Goal: Transaction & Acquisition: Book appointment/travel/reservation

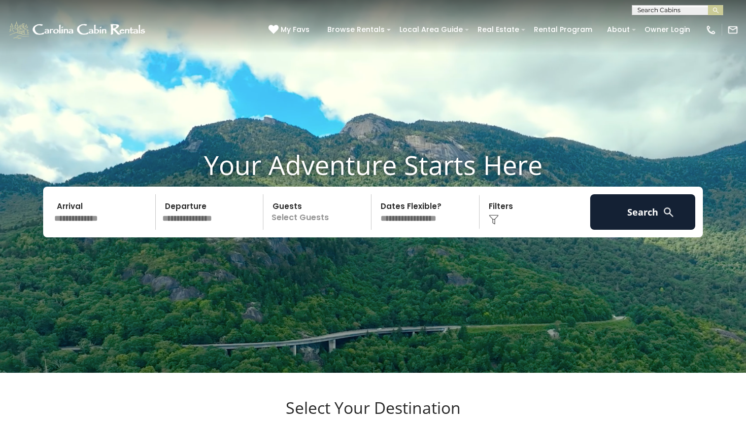
click at [67, 230] on input "text" at bounding box center [103, 212] width 105 height 36
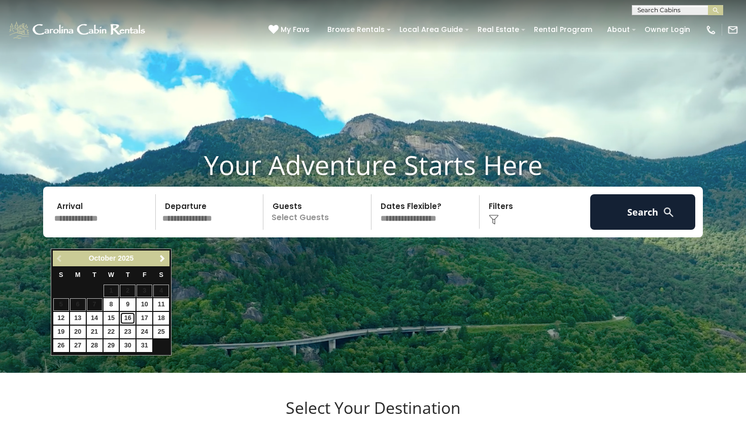
click at [132, 319] on link "16" at bounding box center [128, 318] width 16 height 13
type input "********"
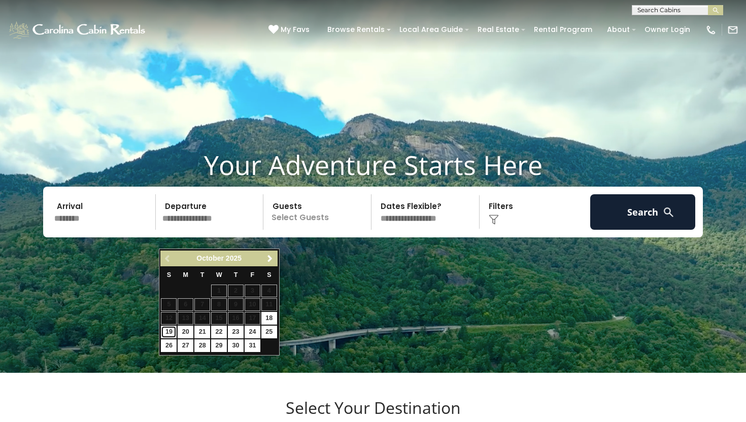
click at [169, 331] on link "19" at bounding box center [169, 332] width 16 height 13
type input "********"
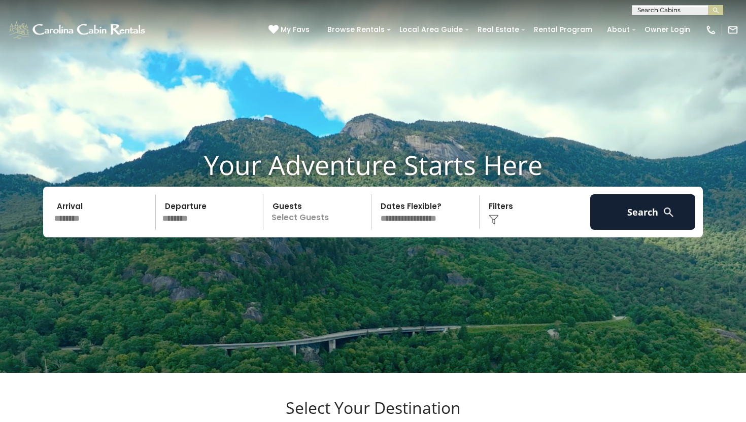
click at [316, 230] on p "Select Guests" at bounding box center [318, 212] width 105 height 36
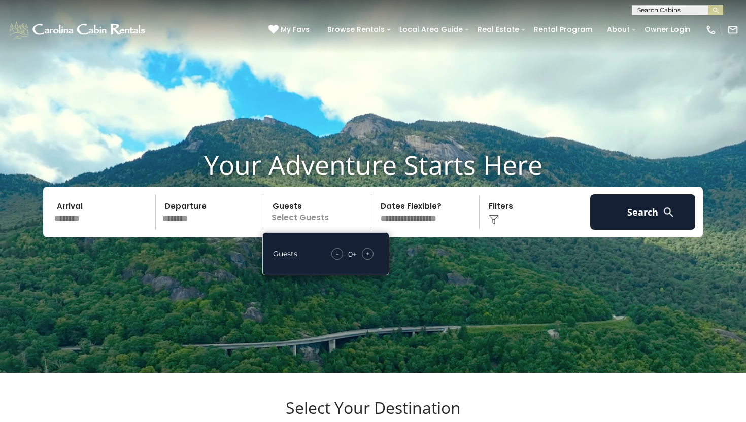
click at [370, 260] on div "+" at bounding box center [368, 254] width 12 height 12
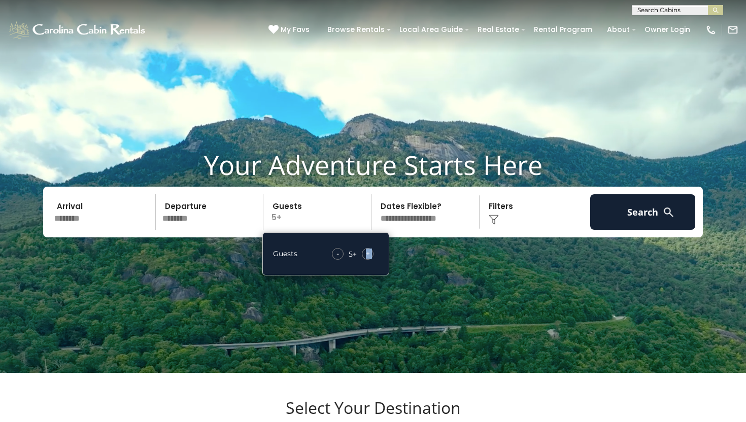
click at [370, 260] on div "+" at bounding box center [368, 254] width 12 height 12
click at [524, 289] on video at bounding box center [373, 186] width 746 height 373
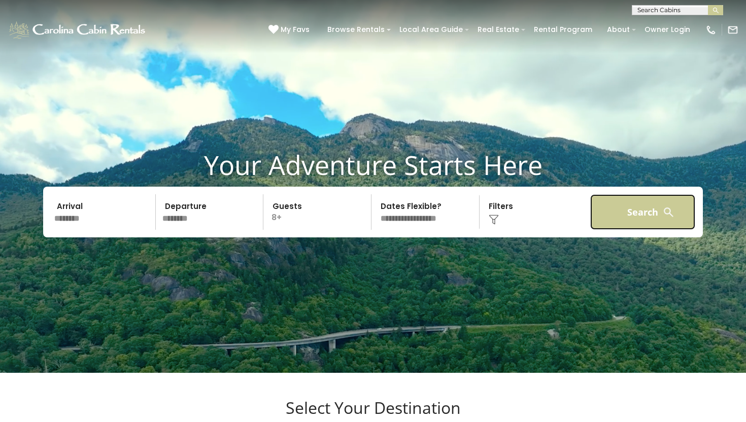
click at [636, 229] on button "Search" at bounding box center [642, 212] width 105 height 36
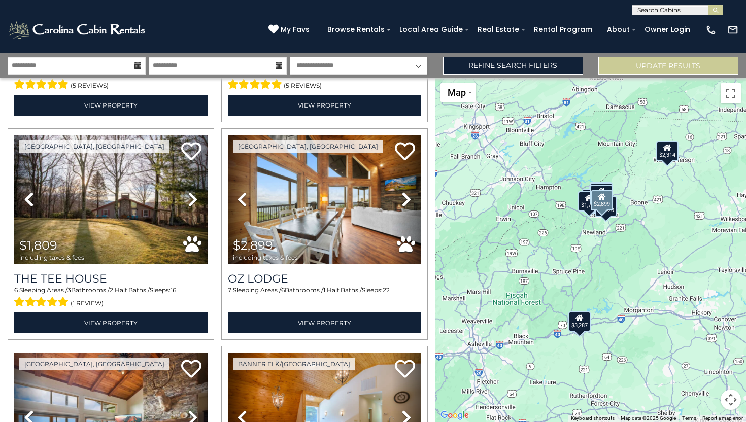
scroll to position [422, 0]
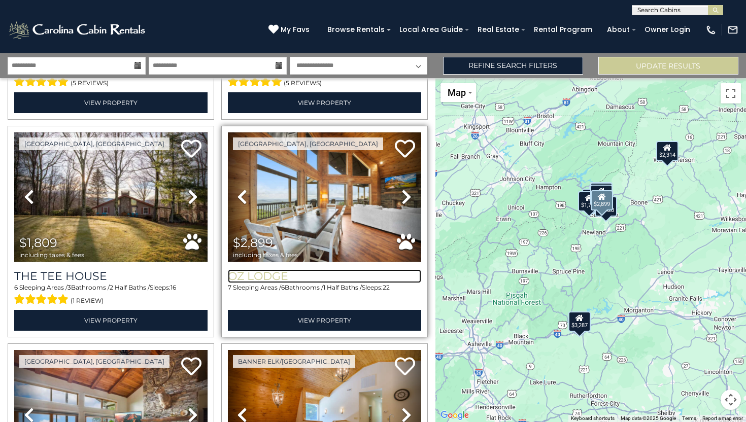
click at [259, 269] on h3 "Oz Lodge" at bounding box center [324, 276] width 193 height 14
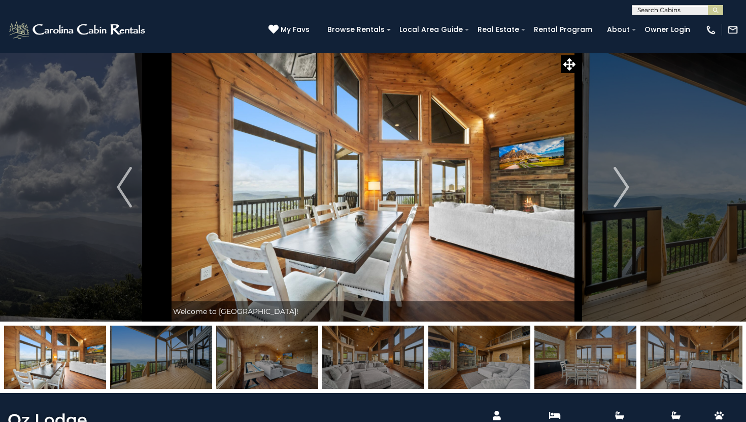
click at [464, 213] on img at bounding box center [373, 187] width 410 height 269
click at [570, 63] on icon at bounding box center [569, 64] width 12 height 12
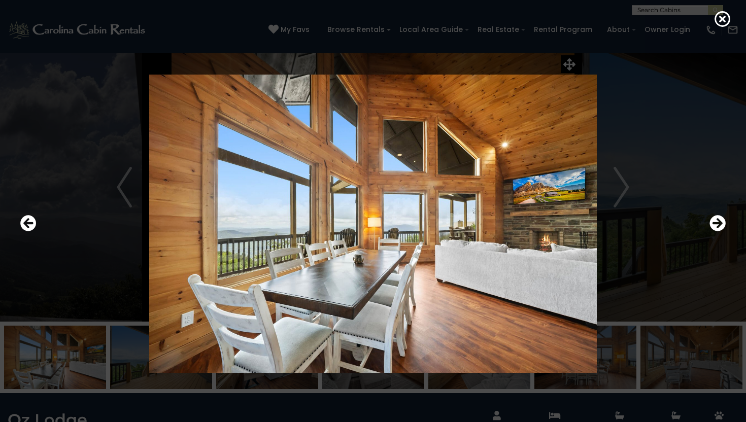
click at [532, 216] on img at bounding box center [373, 224] width 610 height 299
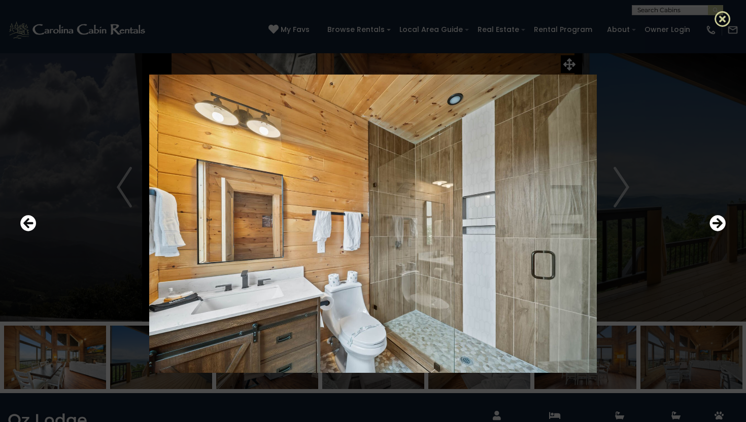
click at [718, 18] on icon at bounding box center [722, 19] width 16 height 16
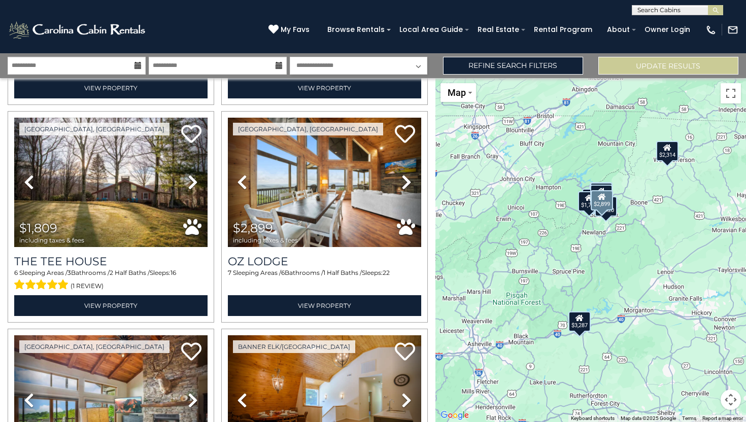
scroll to position [446, 0]
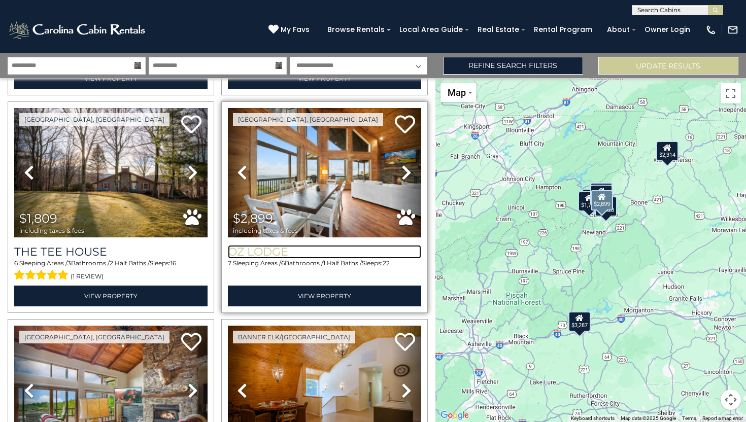
click at [265, 252] on h3 "Oz Lodge" at bounding box center [324, 252] width 193 height 14
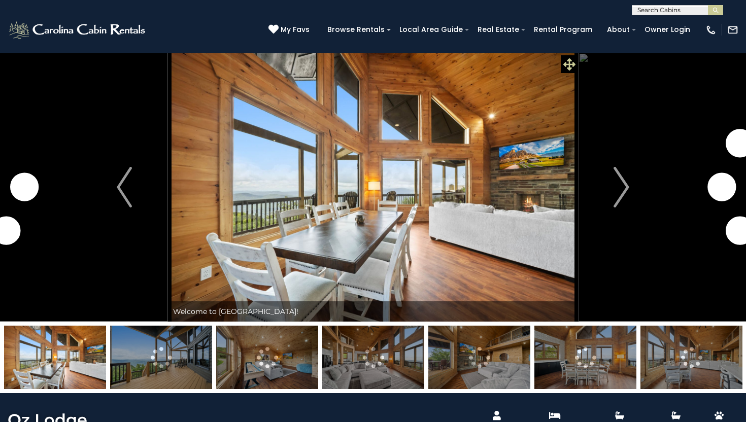
click at [564, 64] on icon at bounding box center [569, 64] width 12 height 12
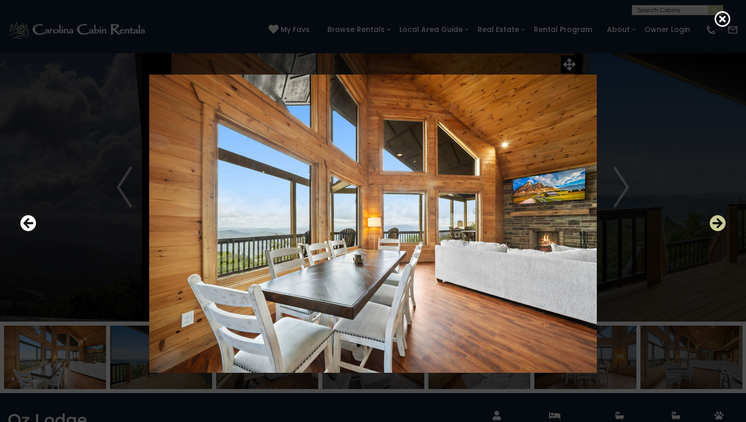
click at [722, 222] on icon "Next" at bounding box center [717, 223] width 16 height 16
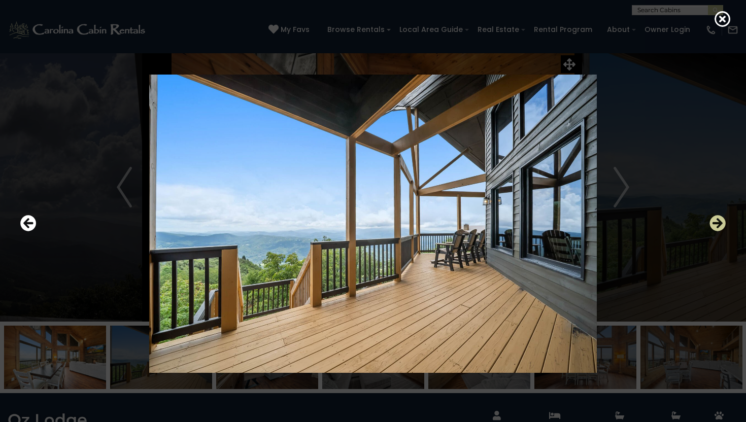
click at [722, 222] on icon "Next" at bounding box center [717, 223] width 16 height 16
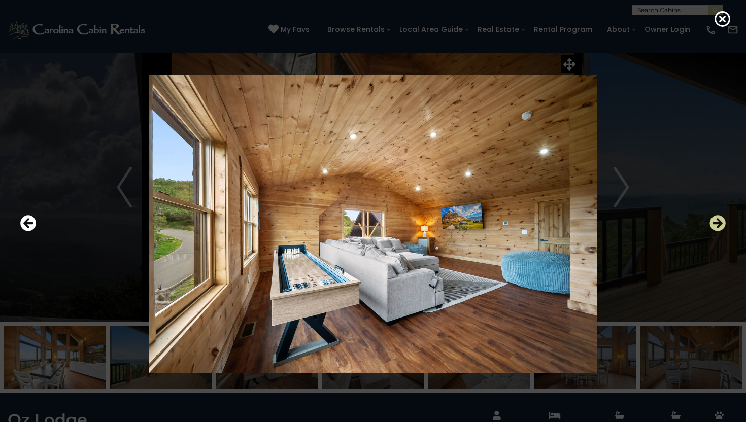
click at [722, 222] on icon "Next" at bounding box center [717, 223] width 16 height 16
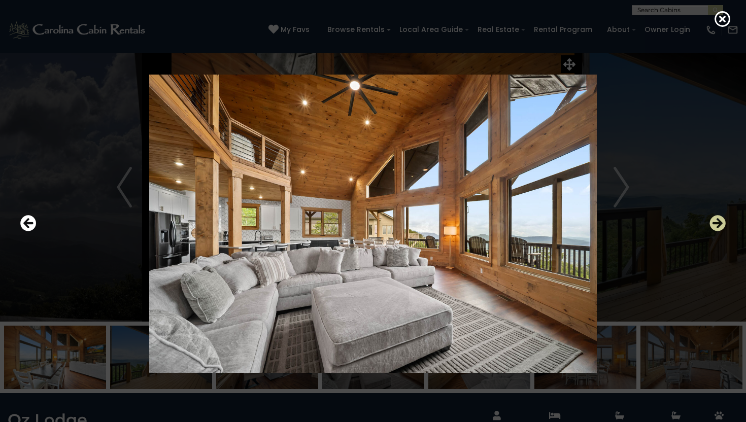
click at [722, 222] on icon "Next" at bounding box center [717, 223] width 16 height 16
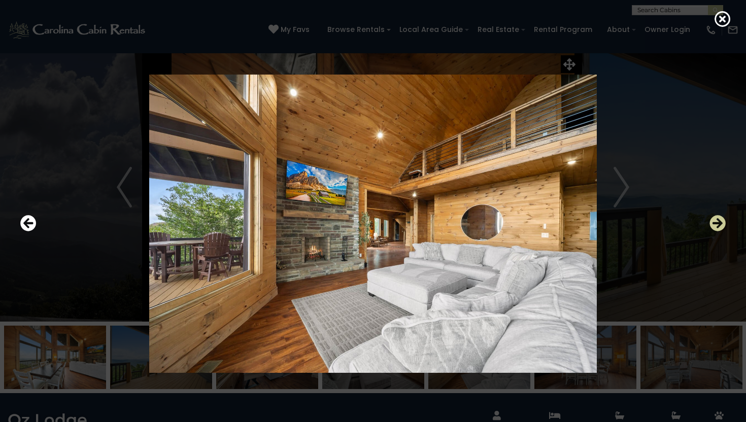
click at [722, 222] on icon "Next" at bounding box center [717, 223] width 16 height 16
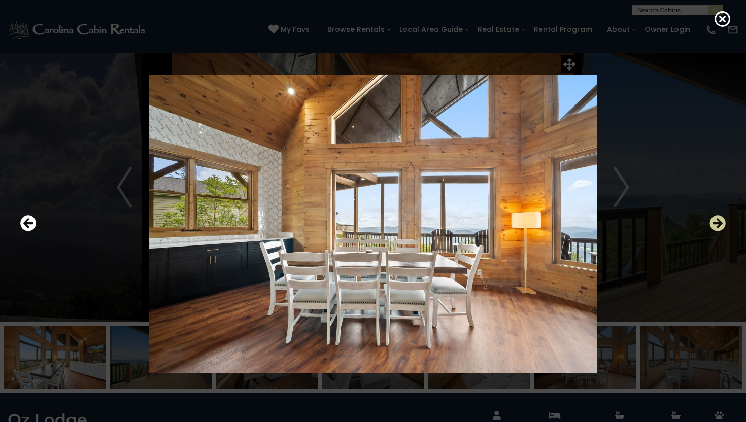
click at [722, 222] on icon "Next" at bounding box center [717, 223] width 16 height 16
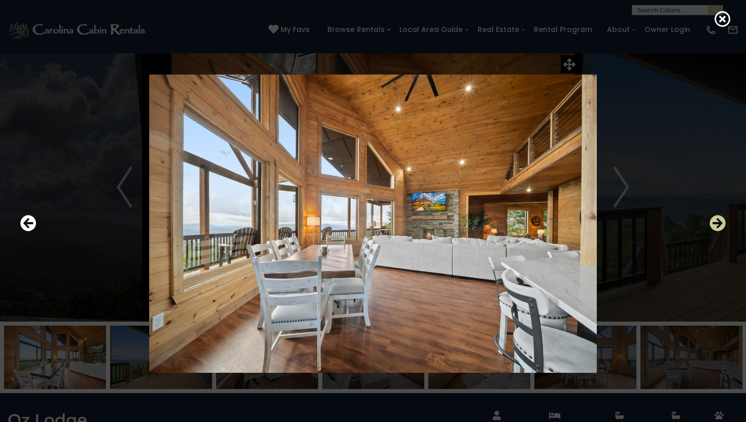
click at [722, 222] on icon "Next" at bounding box center [717, 223] width 16 height 16
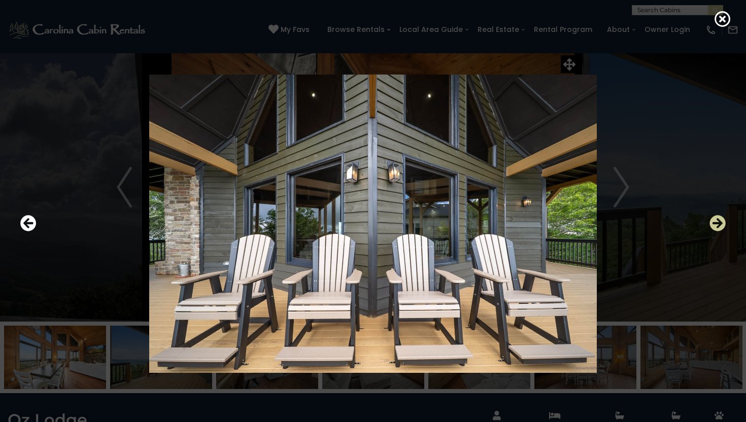
click at [722, 222] on icon "Next" at bounding box center [717, 223] width 16 height 16
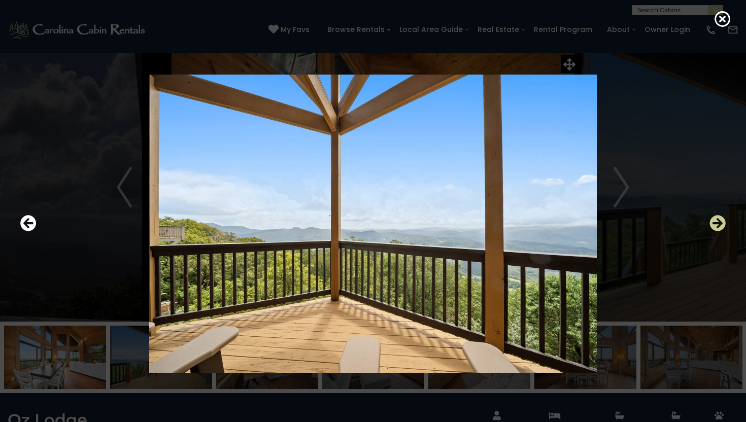
click at [722, 222] on icon "Next" at bounding box center [717, 223] width 16 height 16
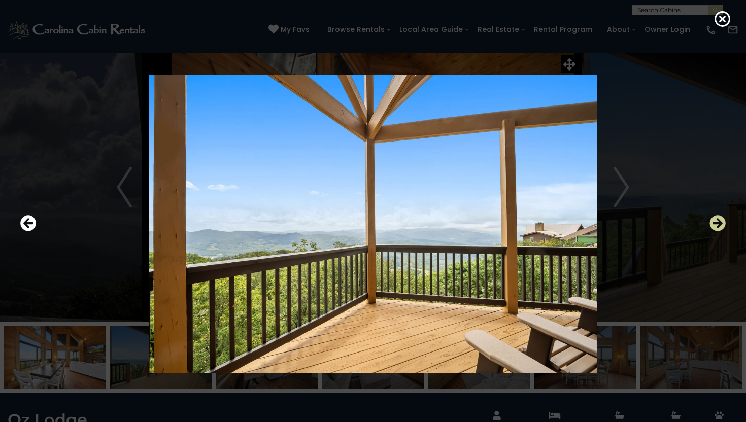
click at [722, 222] on icon "Next" at bounding box center [717, 223] width 16 height 16
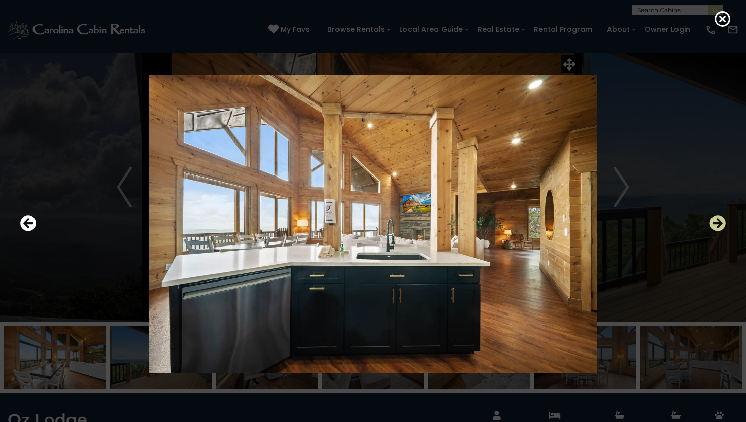
click at [722, 222] on icon "Next" at bounding box center [717, 223] width 16 height 16
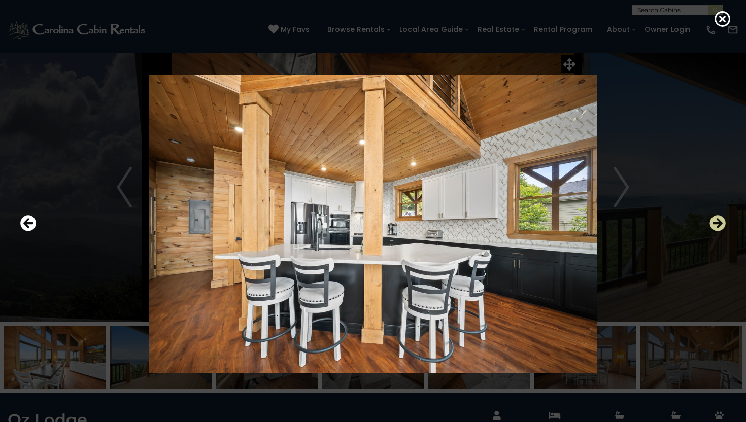
click at [722, 222] on icon "Next" at bounding box center [717, 223] width 16 height 16
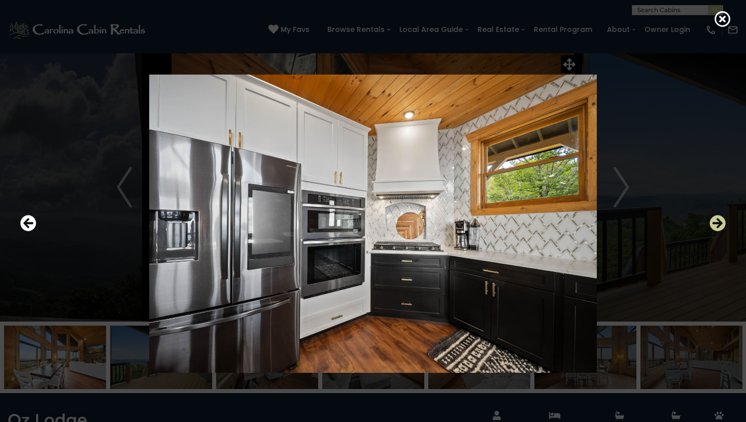
click at [722, 222] on icon "Next" at bounding box center [717, 223] width 16 height 16
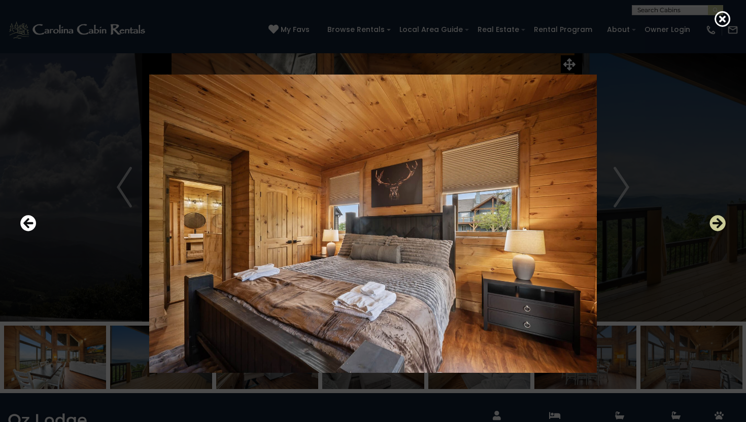
click at [718, 223] on icon "Next" at bounding box center [717, 223] width 16 height 16
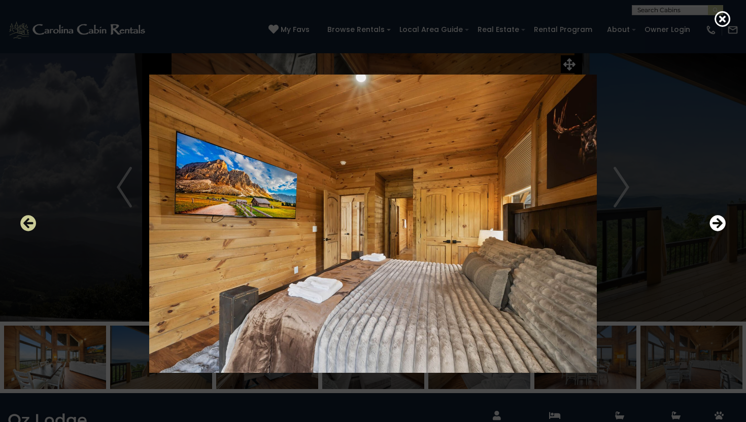
click at [35, 224] on icon "Previous" at bounding box center [28, 223] width 16 height 16
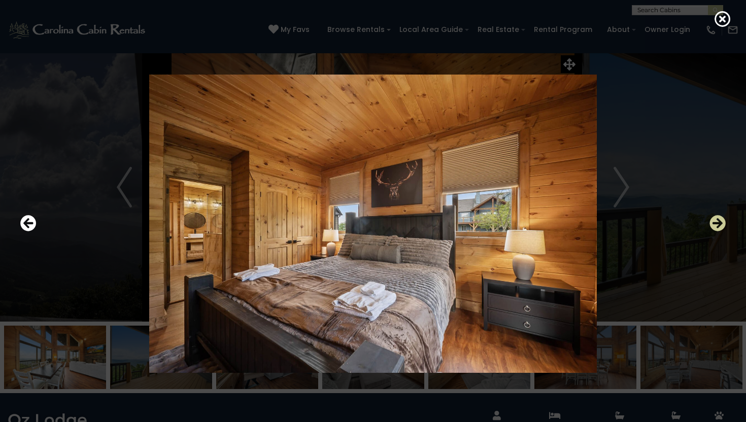
click at [714, 223] on icon "Next" at bounding box center [717, 223] width 16 height 16
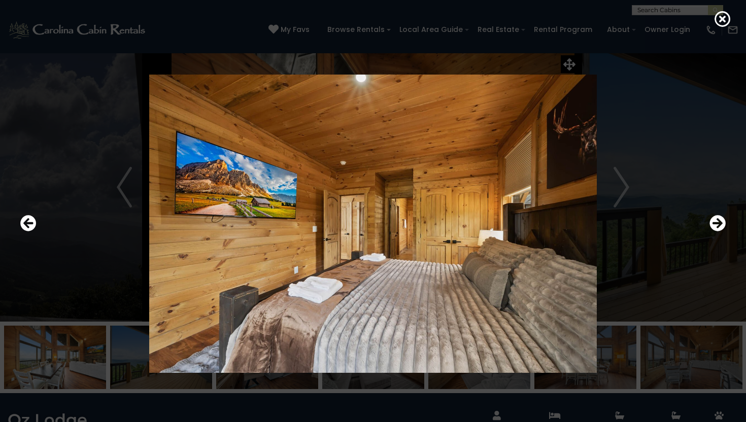
click at [570, 64] on div at bounding box center [372, 224] width 715 height 380
click at [719, 19] on icon at bounding box center [722, 19] width 16 height 16
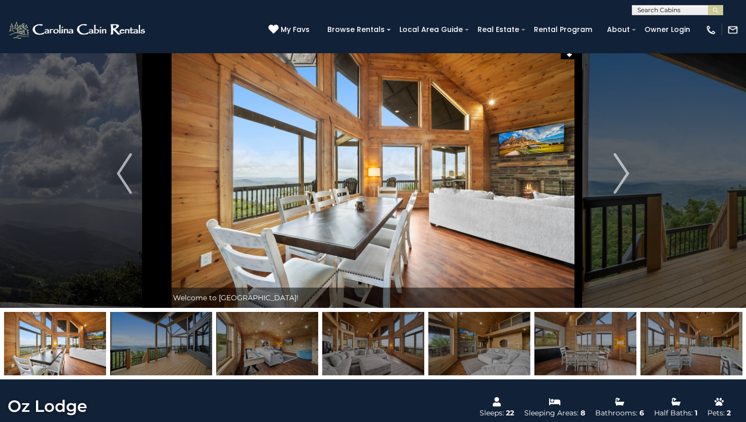
scroll to position [15, 0]
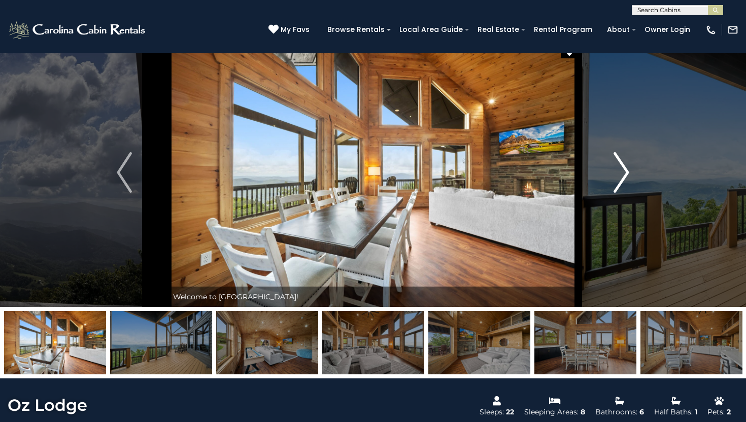
click at [619, 176] on img "Next" at bounding box center [621, 172] width 15 height 41
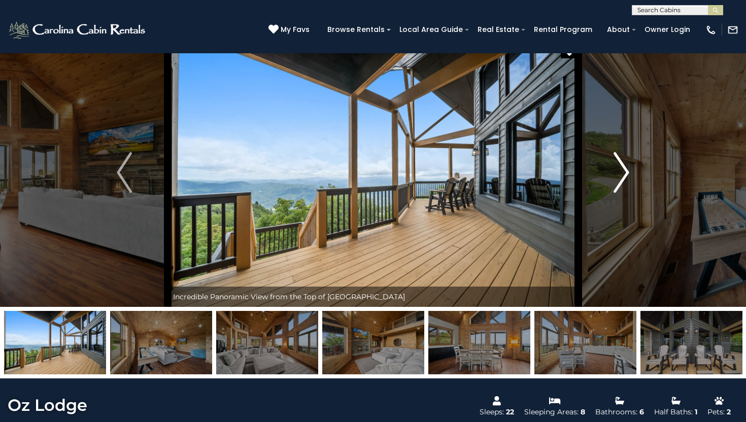
click at [619, 176] on img "Next" at bounding box center [621, 172] width 15 height 41
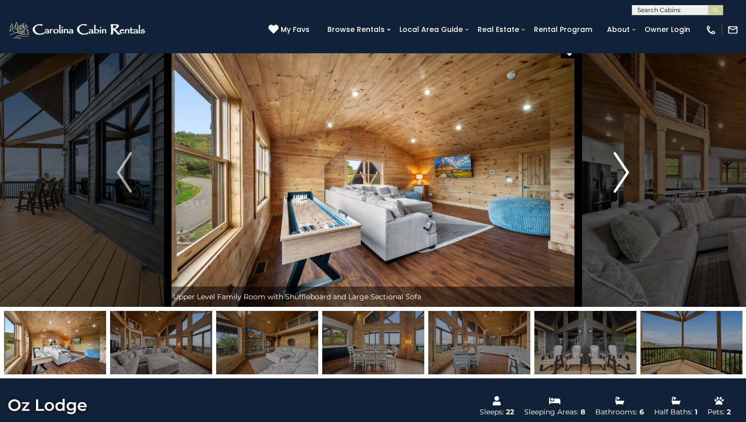
click at [619, 176] on img "Next" at bounding box center [621, 172] width 15 height 41
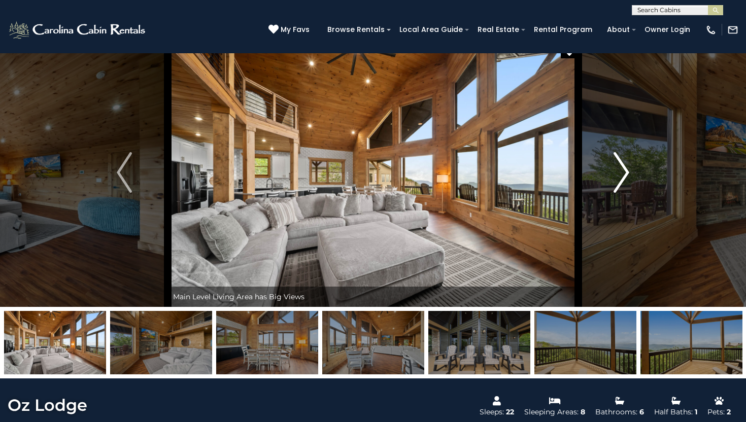
click at [619, 176] on img "Next" at bounding box center [621, 172] width 15 height 41
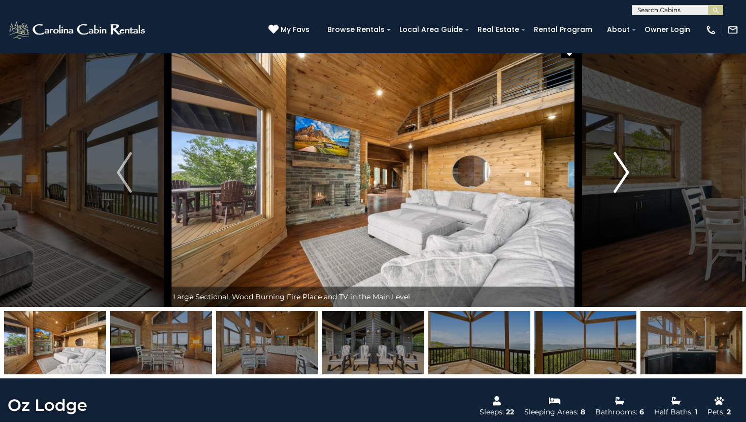
click at [619, 176] on img "Next" at bounding box center [621, 172] width 15 height 41
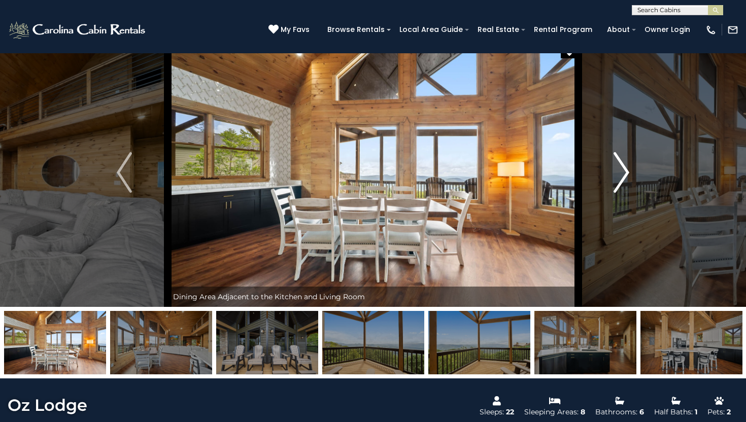
click at [625, 180] on img "Next" at bounding box center [621, 172] width 15 height 41
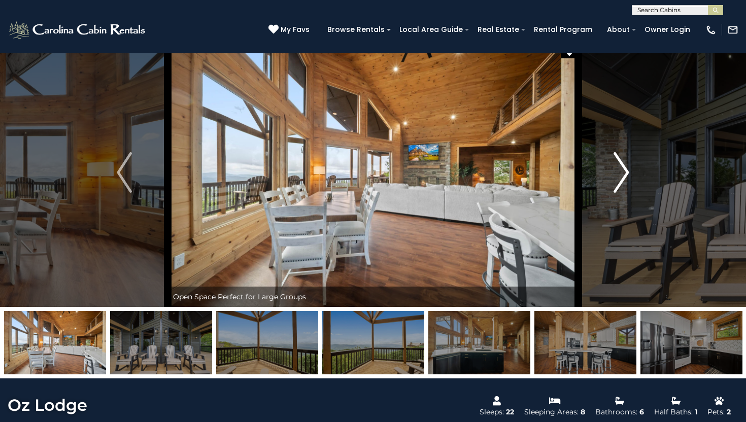
click at [625, 180] on img "Next" at bounding box center [621, 172] width 15 height 41
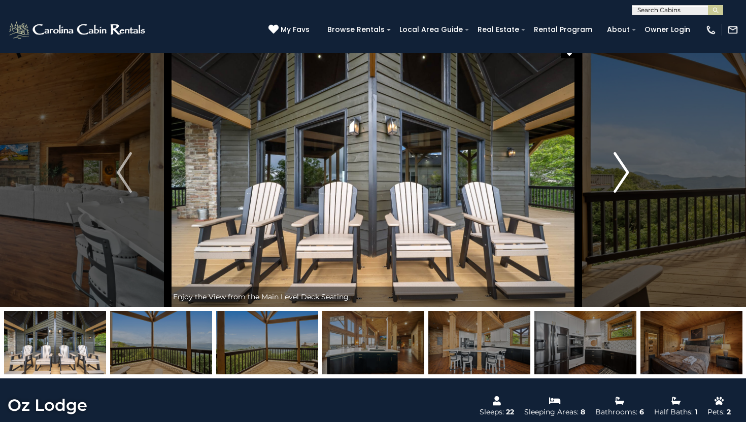
click at [625, 180] on img "Next" at bounding box center [621, 172] width 15 height 41
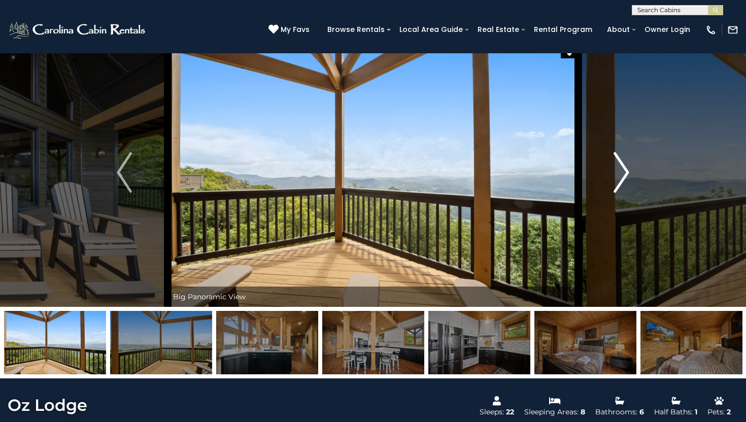
click at [626, 180] on img "Next" at bounding box center [621, 172] width 15 height 41
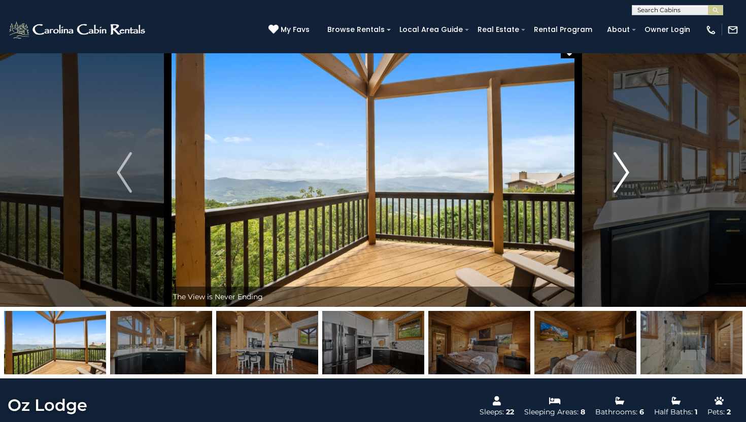
click at [625, 180] on img "Next" at bounding box center [621, 172] width 15 height 41
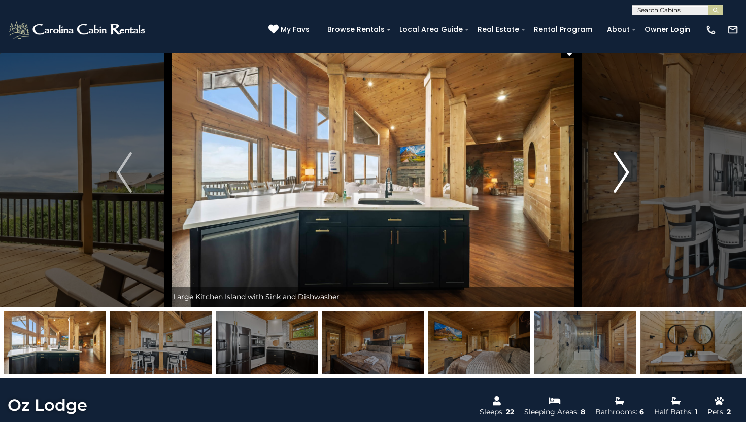
click at [625, 180] on img "Next" at bounding box center [621, 172] width 15 height 41
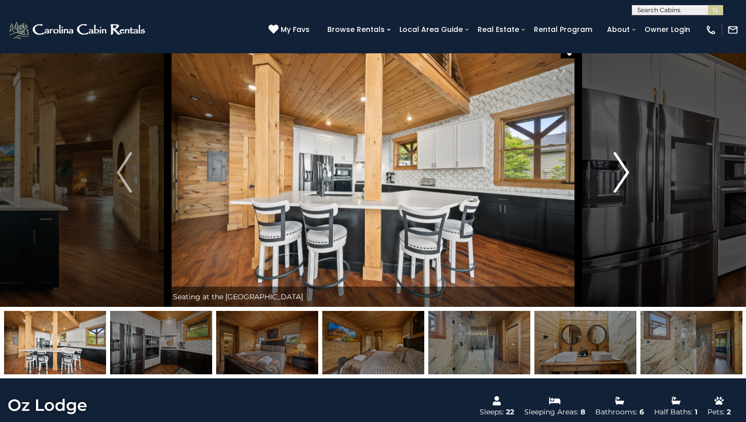
click at [625, 180] on img "Next" at bounding box center [621, 172] width 15 height 41
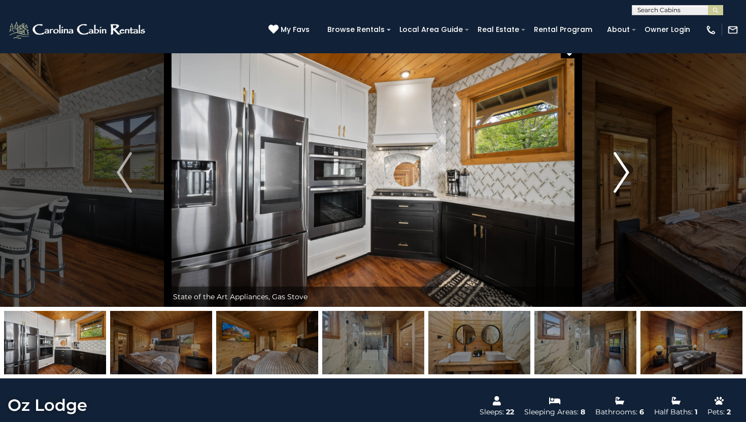
click at [625, 180] on img "Next" at bounding box center [621, 172] width 15 height 41
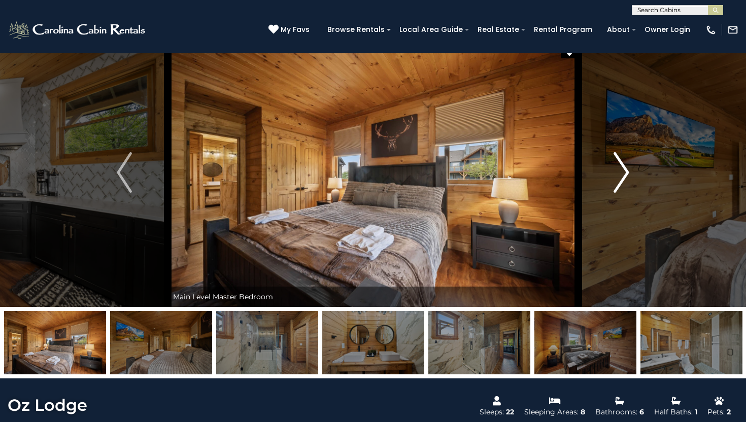
click at [625, 180] on img "Next" at bounding box center [621, 172] width 15 height 41
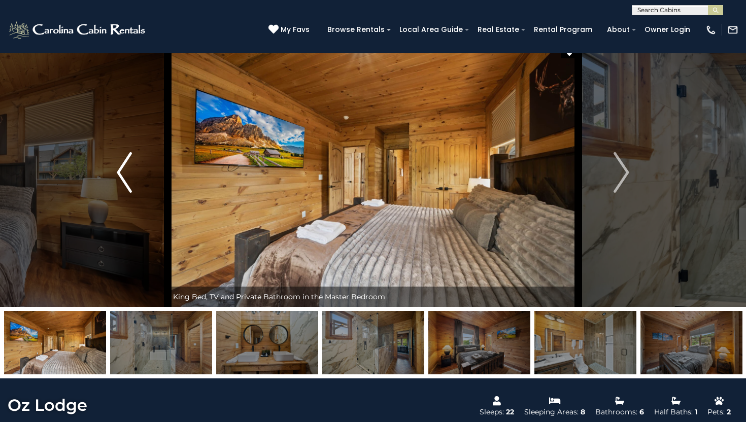
click at [120, 167] on img "Previous" at bounding box center [124, 172] width 15 height 41
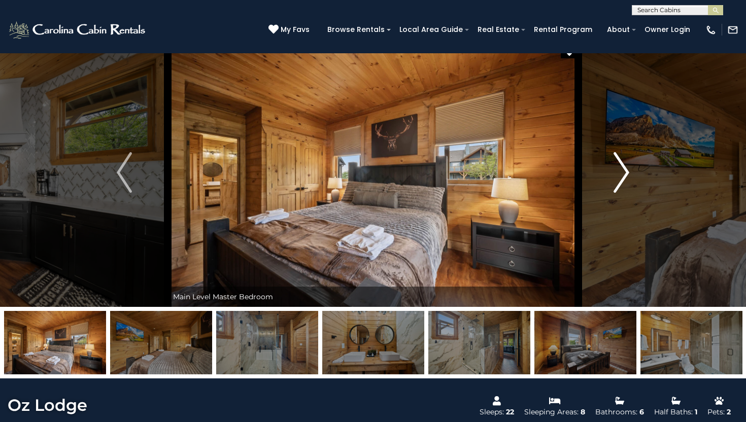
click at [627, 172] on img "Next" at bounding box center [621, 172] width 15 height 41
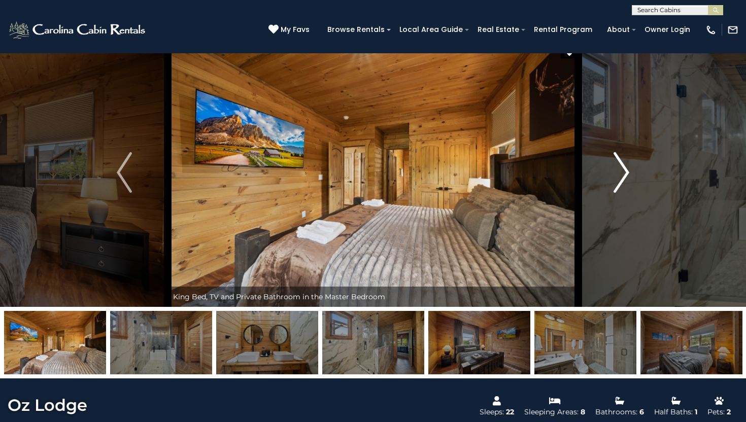
click at [627, 172] on img "Next" at bounding box center [621, 172] width 15 height 41
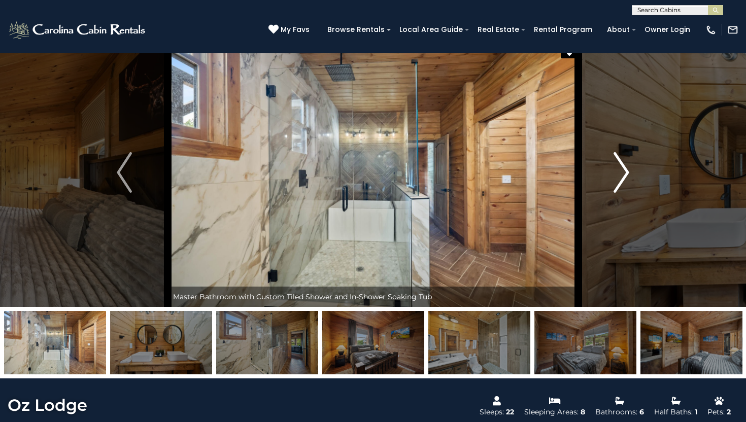
click at [622, 173] on img "Next" at bounding box center [621, 172] width 15 height 41
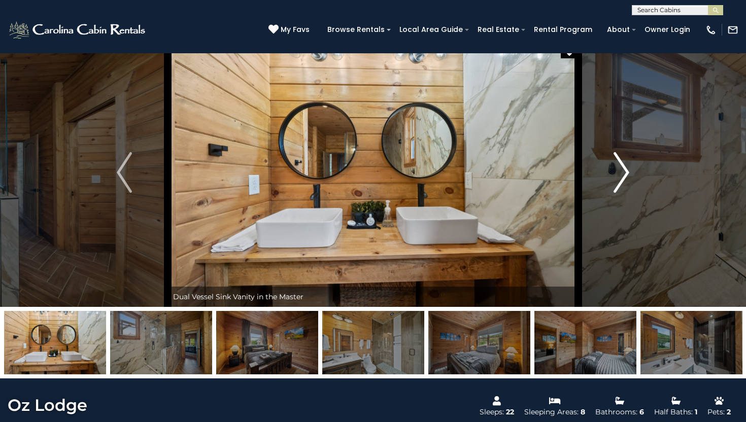
click at [622, 173] on img "Next" at bounding box center [621, 172] width 15 height 41
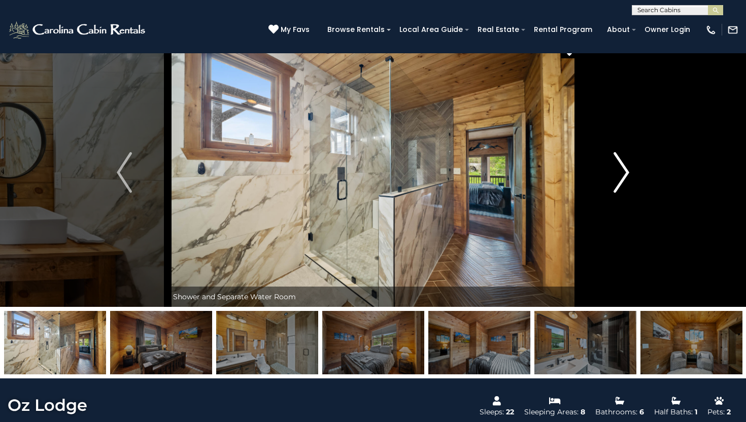
click at [622, 173] on img "Next" at bounding box center [621, 172] width 15 height 41
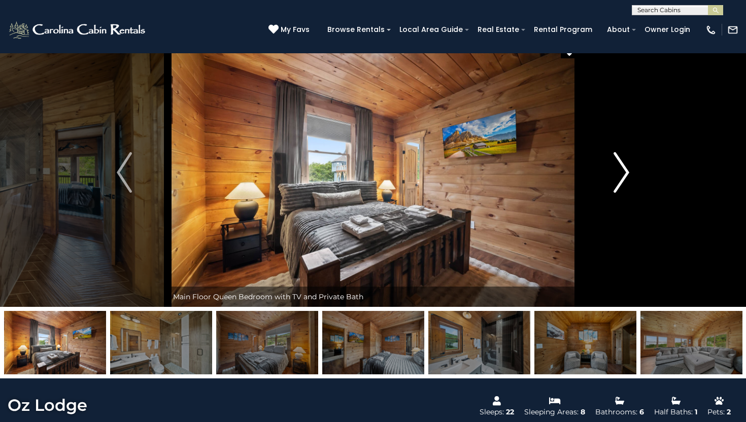
click at [622, 166] on img "Next" at bounding box center [621, 172] width 15 height 41
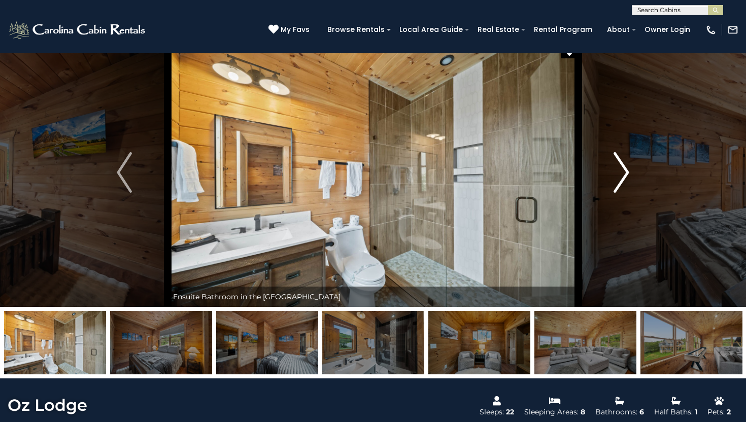
click at [622, 166] on img "Next" at bounding box center [621, 172] width 15 height 41
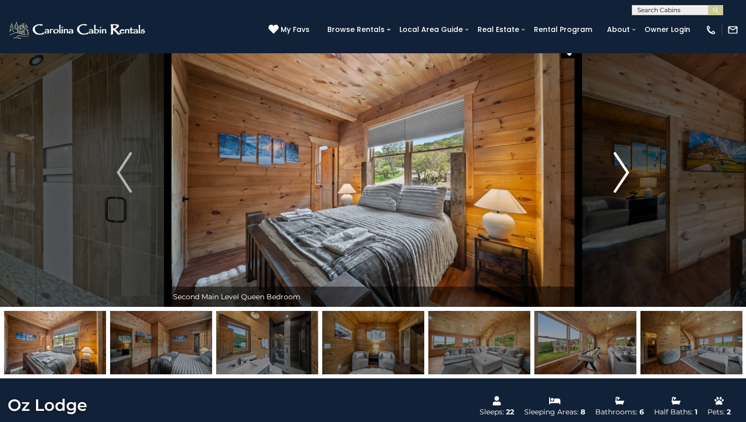
click at [624, 174] on img "Next" at bounding box center [621, 172] width 15 height 41
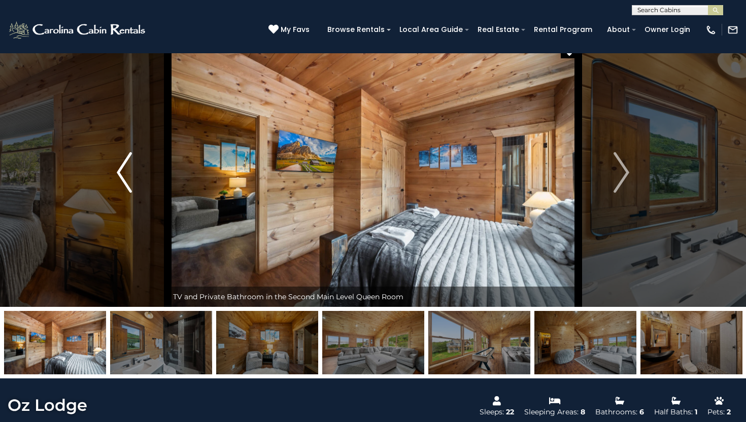
click at [124, 180] on img "Previous" at bounding box center [124, 172] width 15 height 41
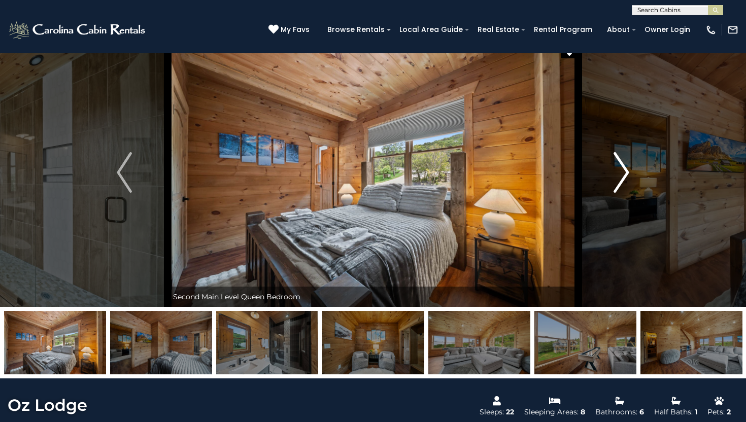
click at [616, 183] on img "Next" at bounding box center [621, 172] width 15 height 41
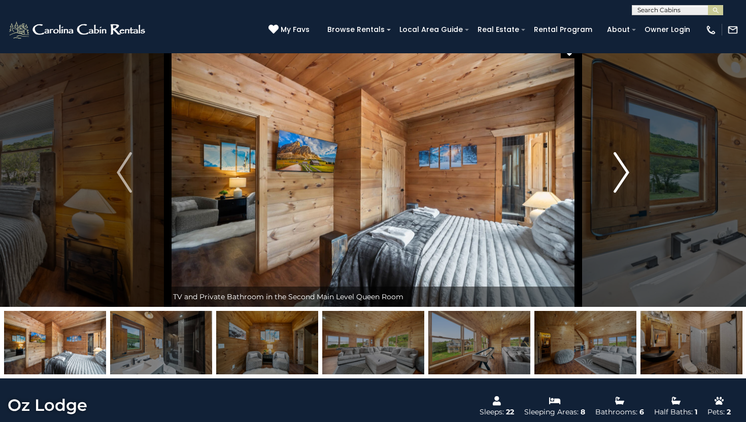
click at [619, 181] on img "Next" at bounding box center [621, 172] width 15 height 41
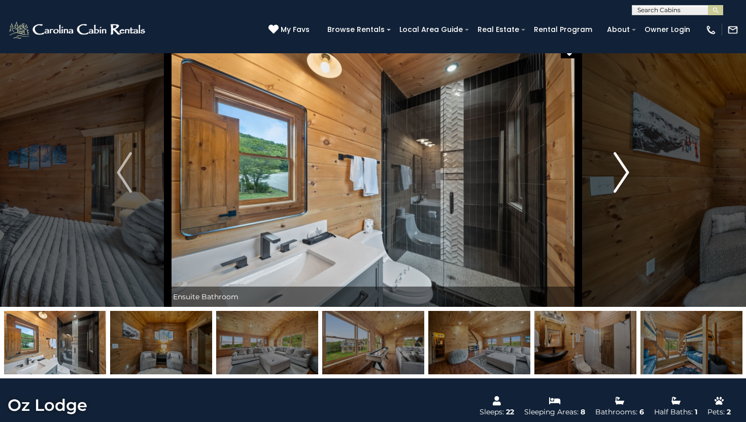
click at [619, 181] on img "Next" at bounding box center [621, 172] width 15 height 41
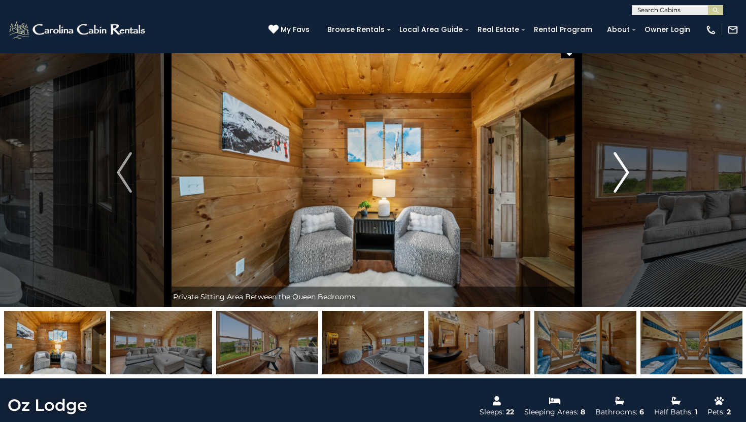
click at [619, 182] on img "Next" at bounding box center [621, 172] width 15 height 41
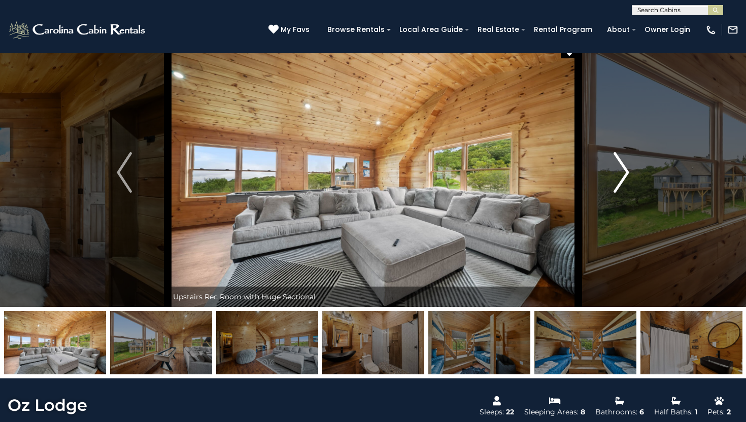
click at [619, 182] on img "Next" at bounding box center [621, 172] width 15 height 41
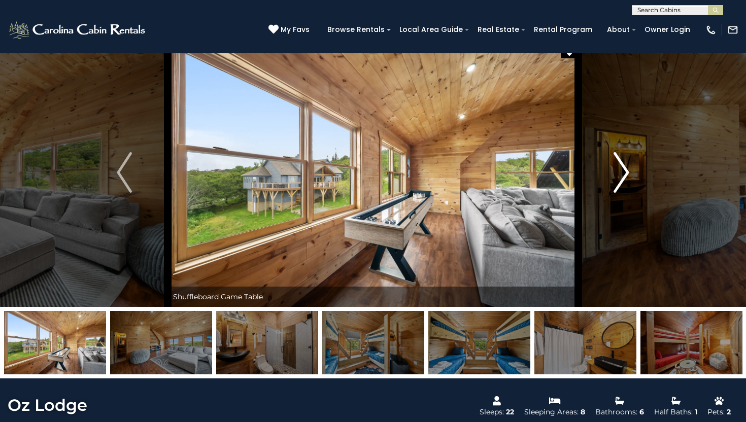
click at [619, 182] on img "Next" at bounding box center [621, 172] width 15 height 41
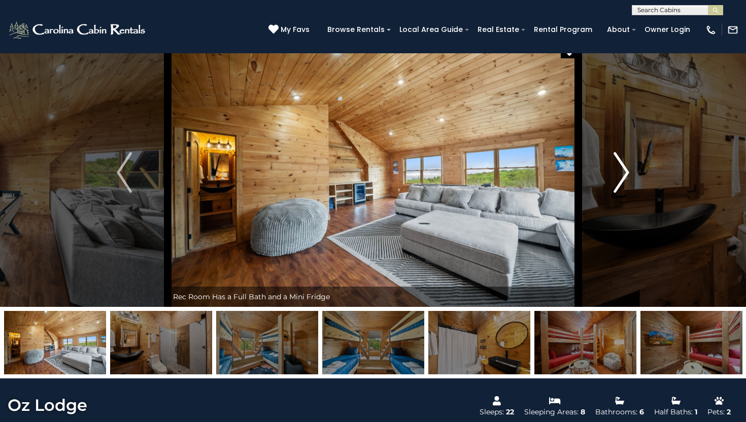
click at [619, 182] on img "Next" at bounding box center [621, 172] width 15 height 41
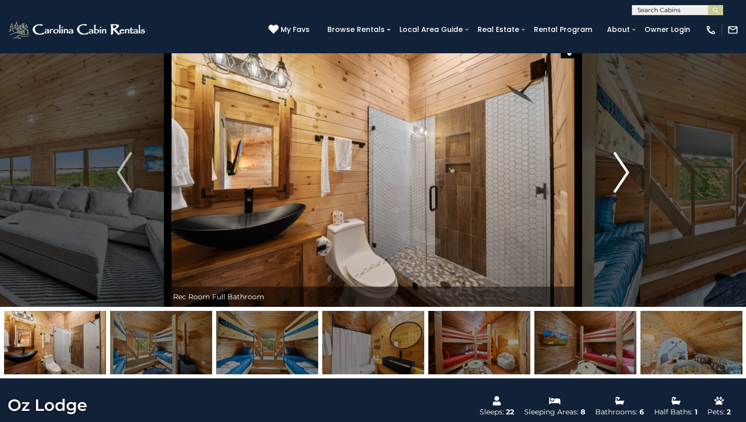
click at [619, 182] on img "Next" at bounding box center [621, 172] width 15 height 41
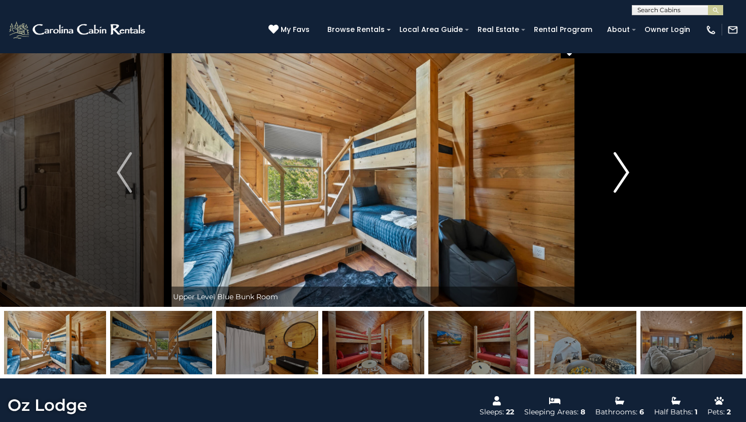
click at [619, 181] on img "Next" at bounding box center [621, 172] width 15 height 41
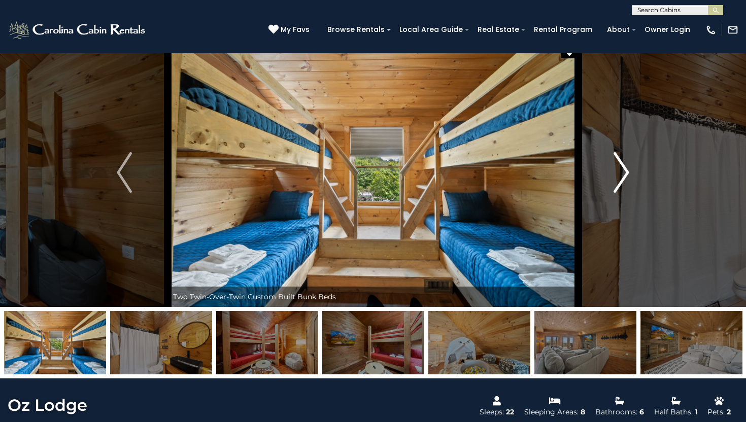
click at [619, 181] on img "Next" at bounding box center [621, 172] width 15 height 41
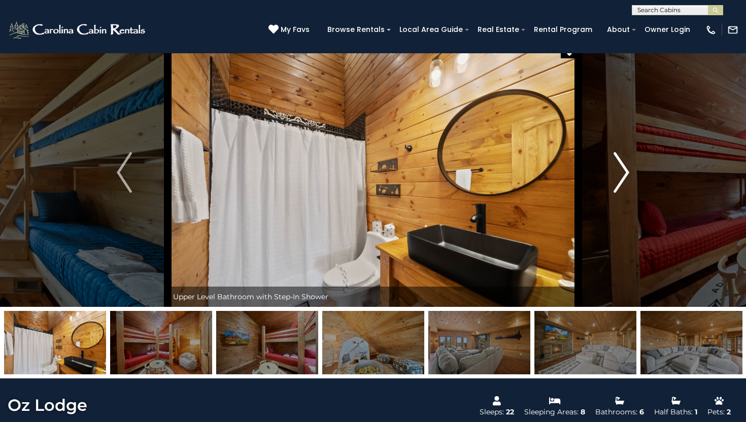
click at [622, 181] on img "Next" at bounding box center [621, 172] width 15 height 41
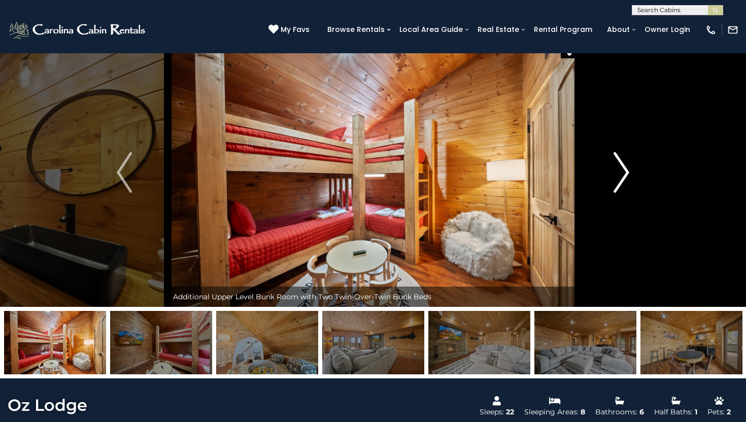
click at [622, 180] on img "Next" at bounding box center [621, 172] width 15 height 41
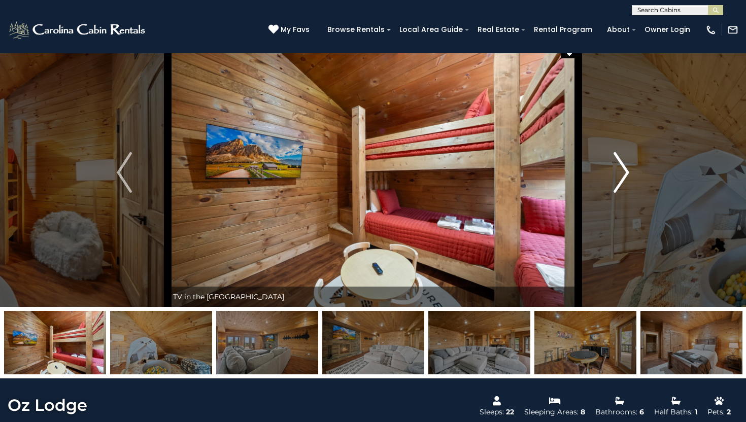
click at [622, 180] on img "Next" at bounding box center [621, 172] width 15 height 41
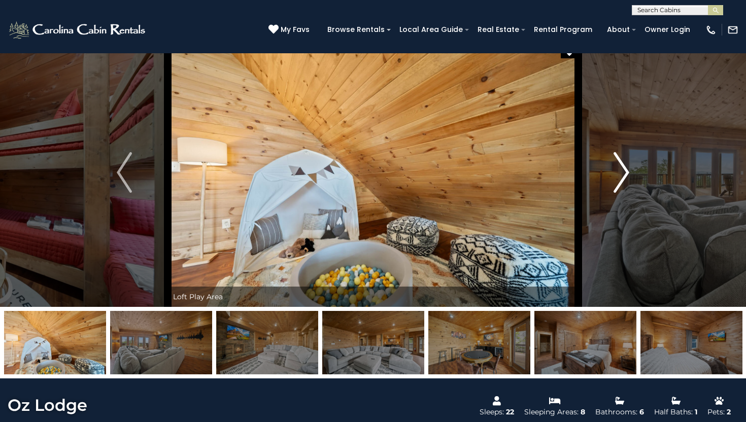
click at [622, 180] on img "Next" at bounding box center [621, 172] width 15 height 41
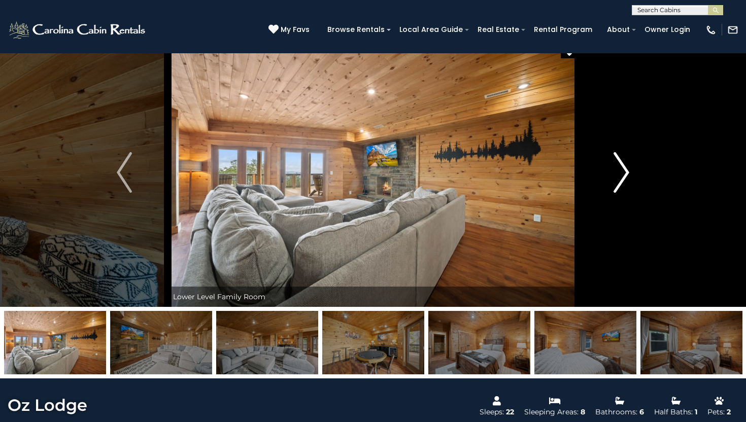
click at [622, 180] on img "Next" at bounding box center [621, 172] width 15 height 41
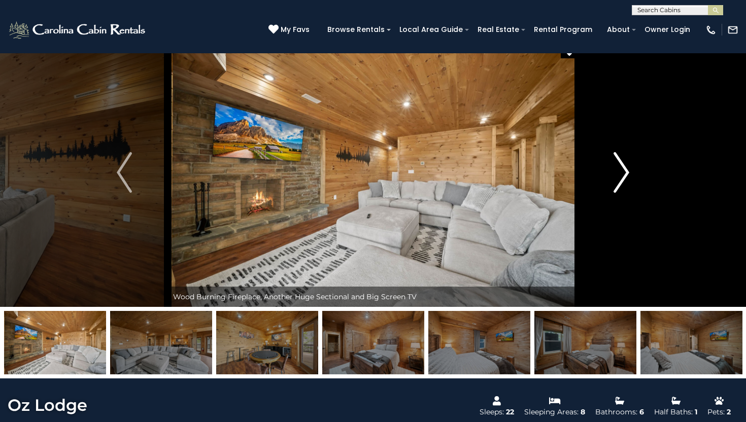
click at [622, 180] on img "Next" at bounding box center [621, 172] width 15 height 41
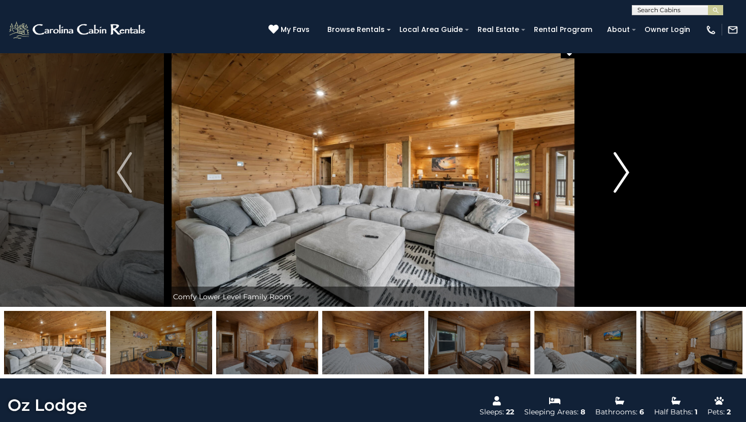
click at [622, 180] on img "Next" at bounding box center [621, 172] width 15 height 41
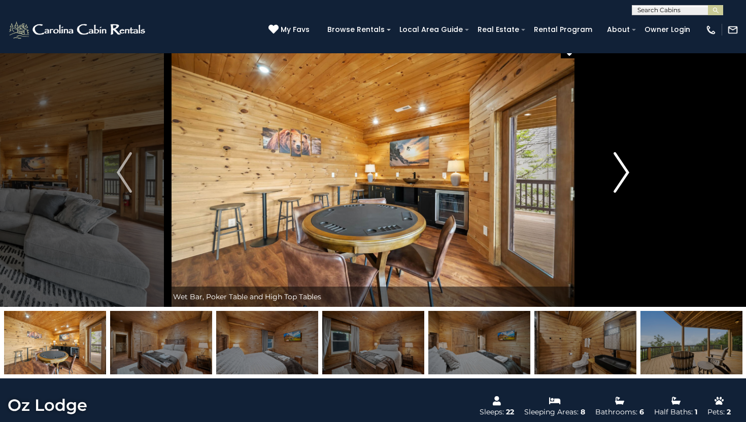
click at [622, 180] on img "Next" at bounding box center [621, 172] width 15 height 41
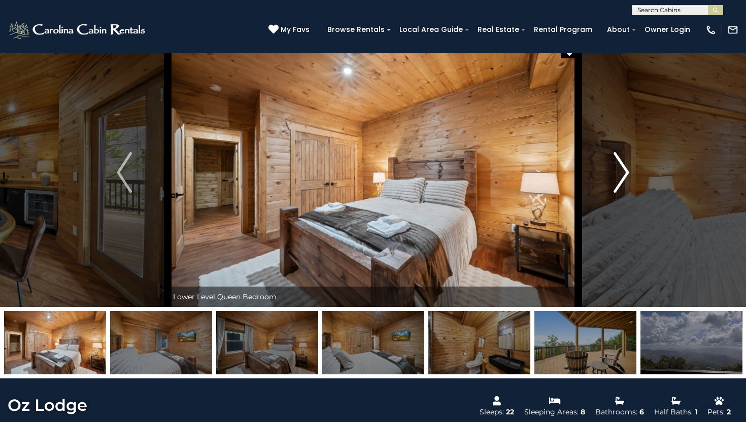
click at [622, 180] on img "Next" at bounding box center [621, 172] width 15 height 41
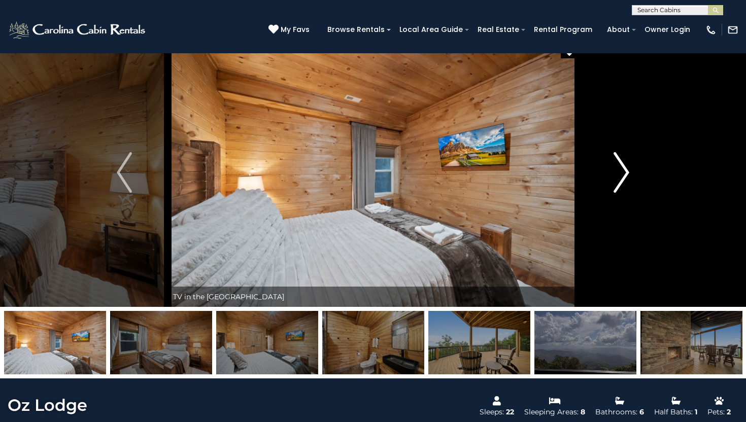
click at [622, 180] on img "Next" at bounding box center [621, 172] width 15 height 41
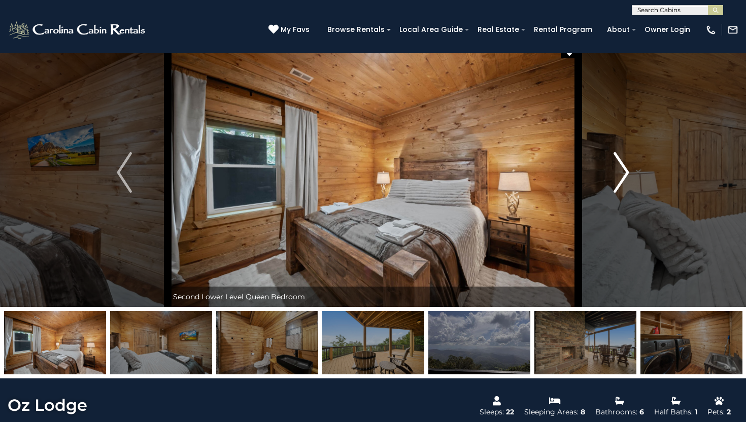
click at [622, 180] on img "Next" at bounding box center [621, 172] width 15 height 41
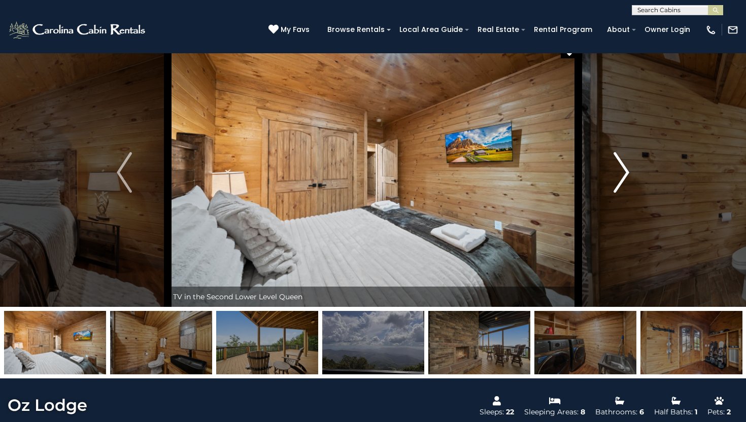
click at [622, 180] on img "Next" at bounding box center [621, 172] width 15 height 41
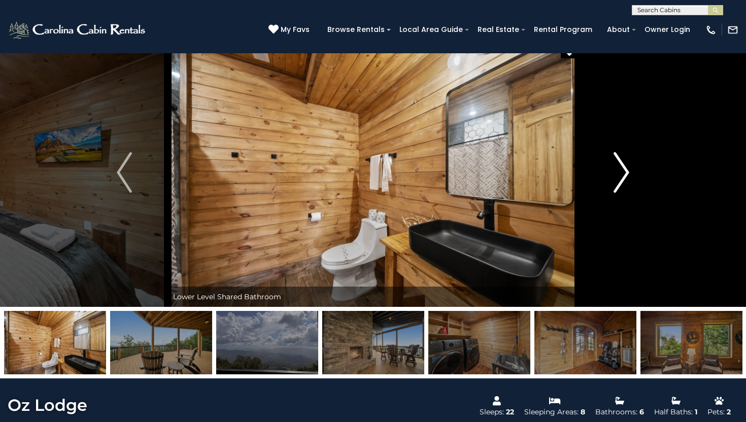
click at [622, 180] on img "Next" at bounding box center [621, 172] width 15 height 41
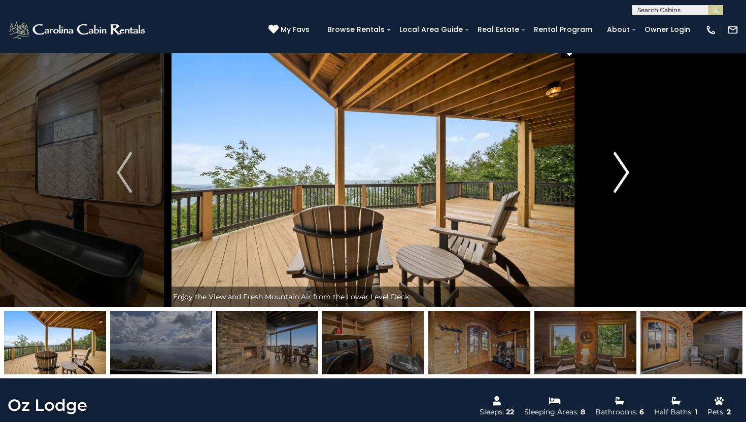
click at [622, 180] on img "Next" at bounding box center [621, 172] width 15 height 41
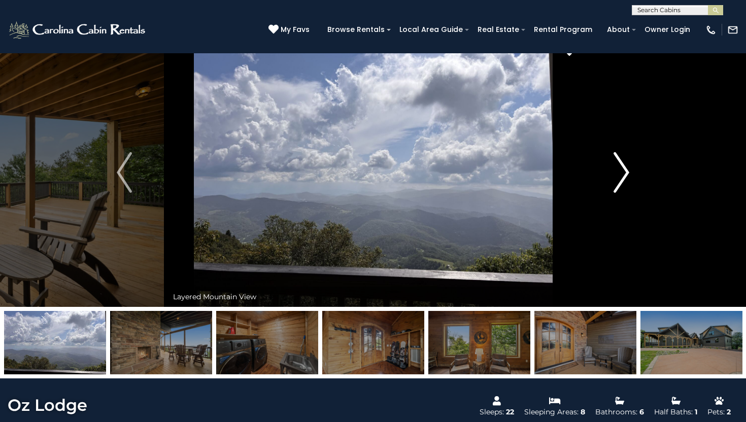
click at [622, 180] on img "Next" at bounding box center [621, 172] width 15 height 41
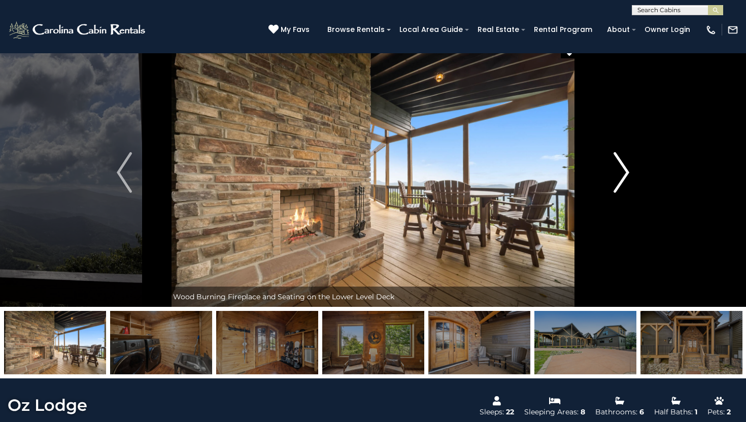
click at [622, 180] on img "Next" at bounding box center [621, 172] width 15 height 41
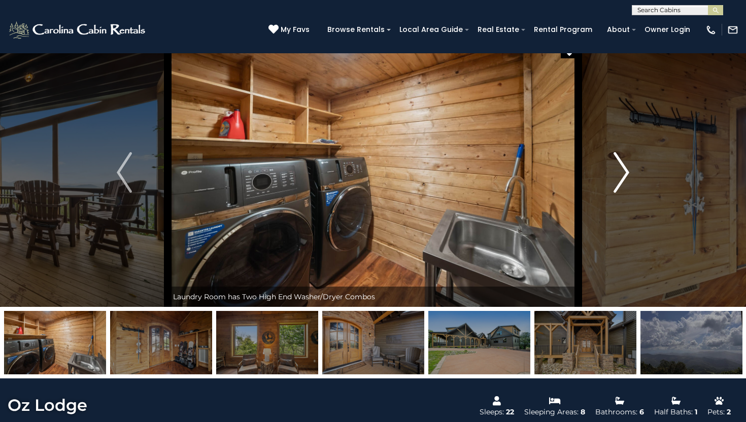
click at [622, 180] on img "Next" at bounding box center [621, 172] width 15 height 41
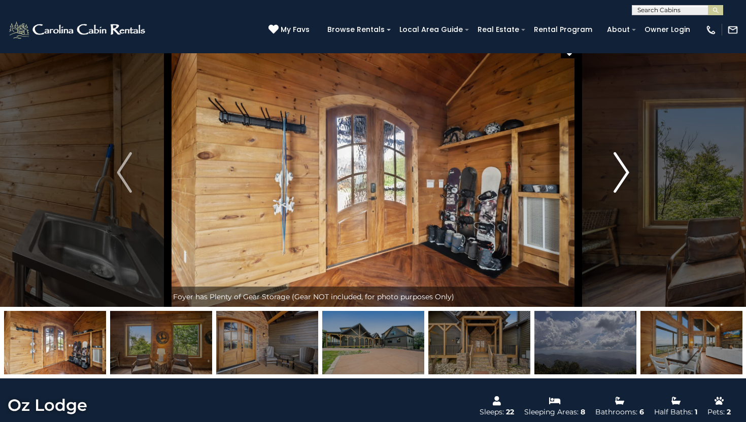
click at [622, 180] on img "Next" at bounding box center [621, 172] width 15 height 41
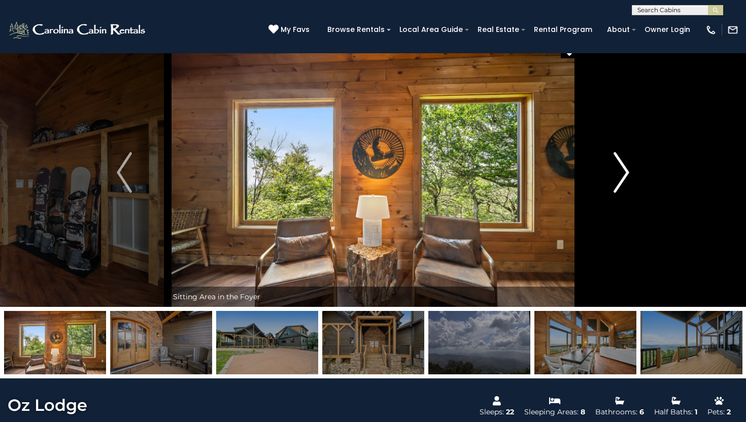
click at [622, 180] on img "Next" at bounding box center [621, 172] width 15 height 41
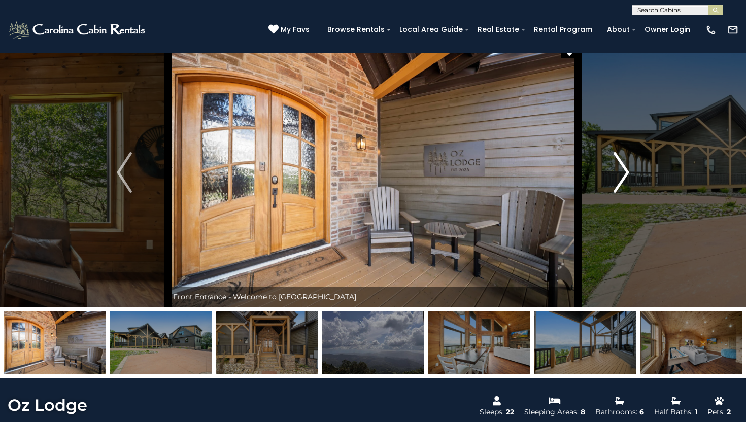
click at [622, 180] on img "Next" at bounding box center [621, 172] width 15 height 41
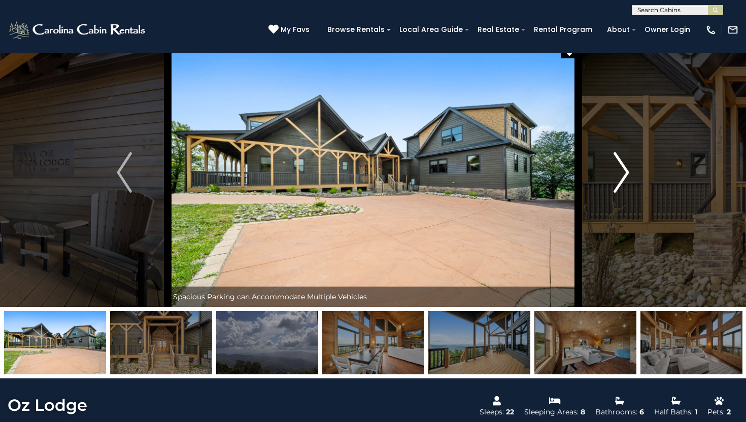
click at [622, 180] on img "Next" at bounding box center [621, 172] width 15 height 41
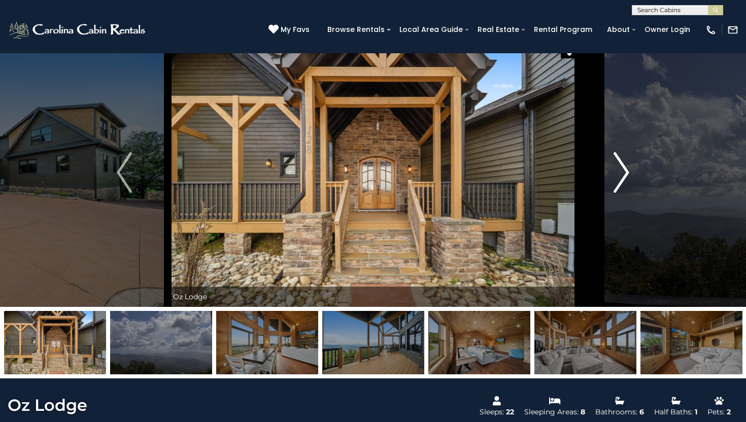
click at [622, 180] on img "Next" at bounding box center [621, 172] width 15 height 41
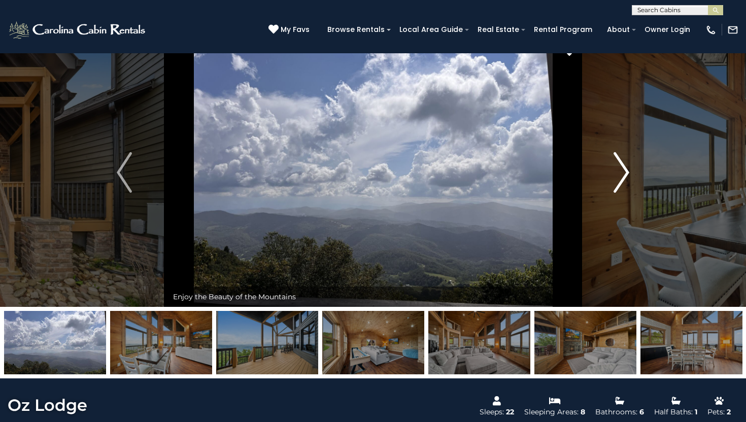
click at [622, 180] on img "Next" at bounding box center [621, 172] width 15 height 41
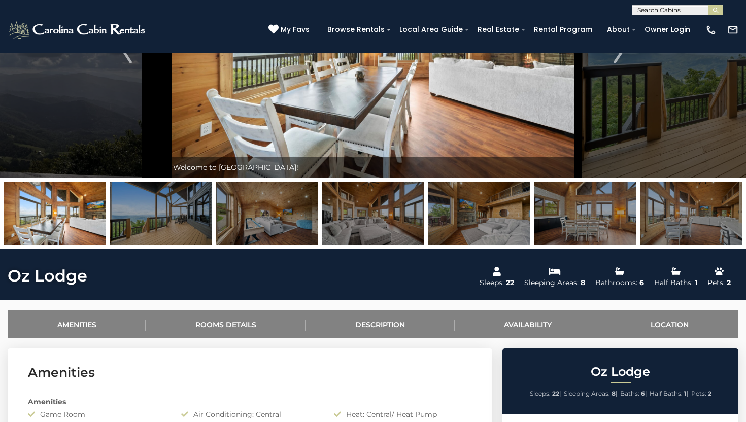
scroll to position [0, 0]
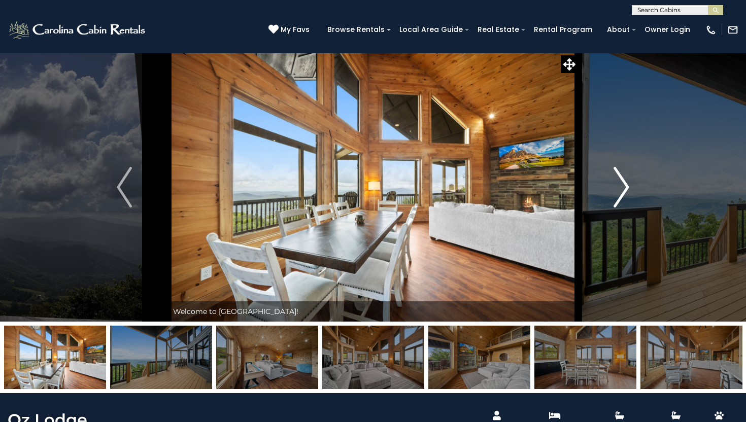
click at [620, 192] on img "Next" at bounding box center [621, 187] width 15 height 41
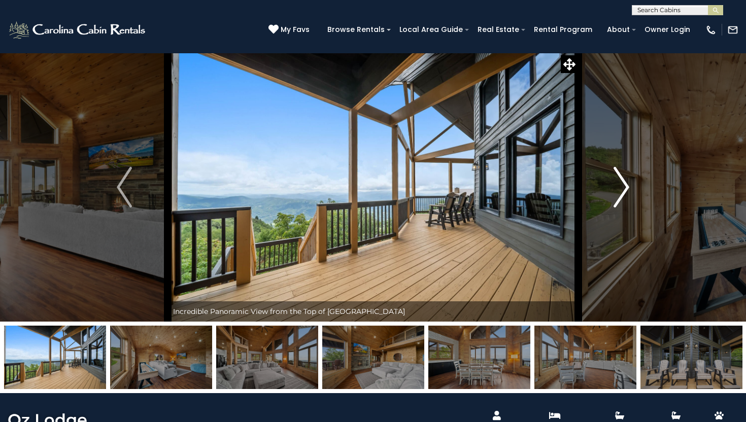
click at [618, 180] on img "Next" at bounding box center [621, 187] width 15 height 41
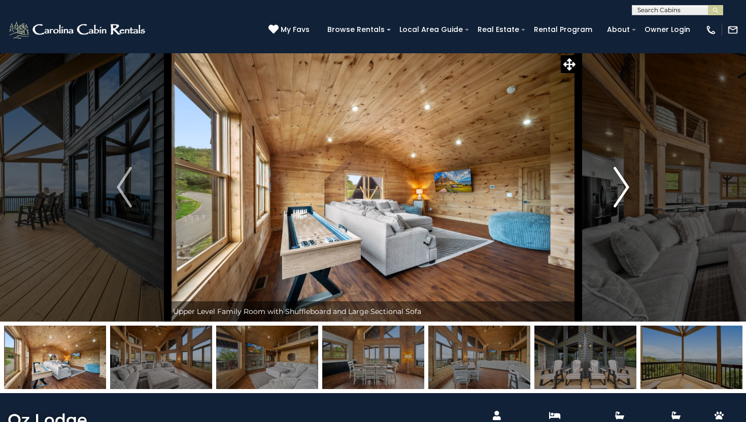
click at [625, 183] on img "Next" at bounding box center [621, 187] width 15 height 41
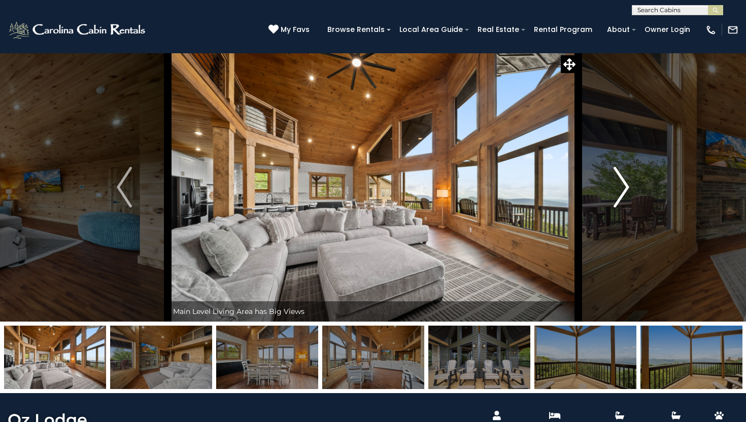
click at [625, 183] on img "Next" at bounding box center [621, 187] width 15 height 41
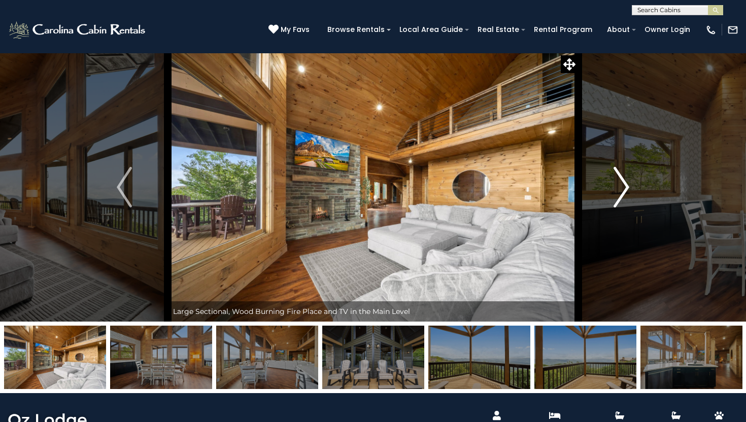
click at [625, 183] on img "Next" at bounding box center [621, 187] width 15 height 41
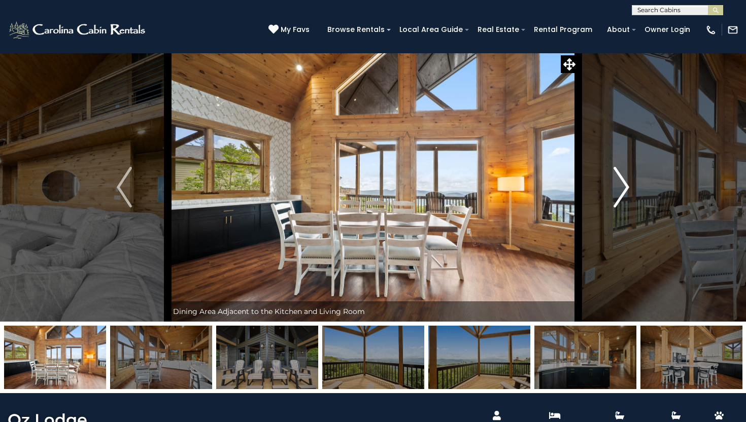
click at [625, 183] on img "Next" at bounding box center [621, 187] width 15 height 41
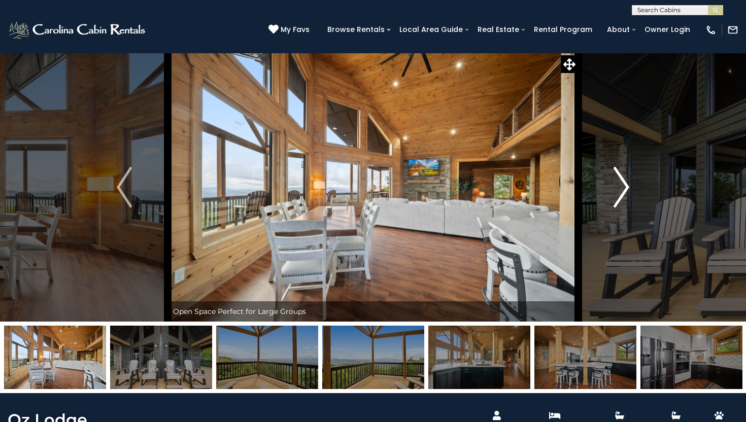
click at [625, 183] on img "Next" at bounding box center [621, 187] width 15 height 41
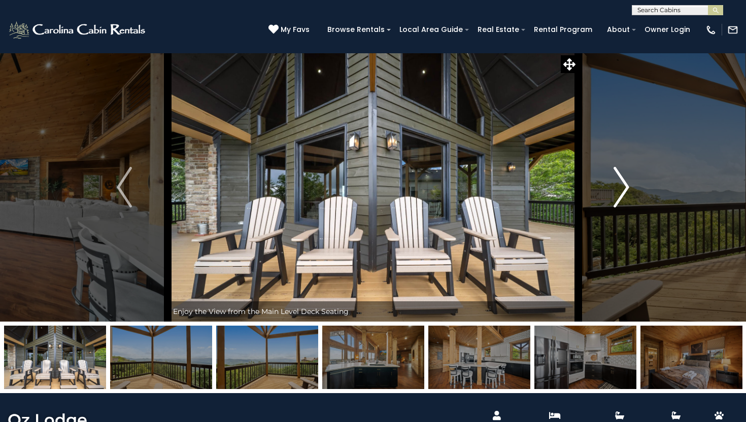
click at [625, 183] on img "Next" at bounding box center [621, 187] width 15 height 41
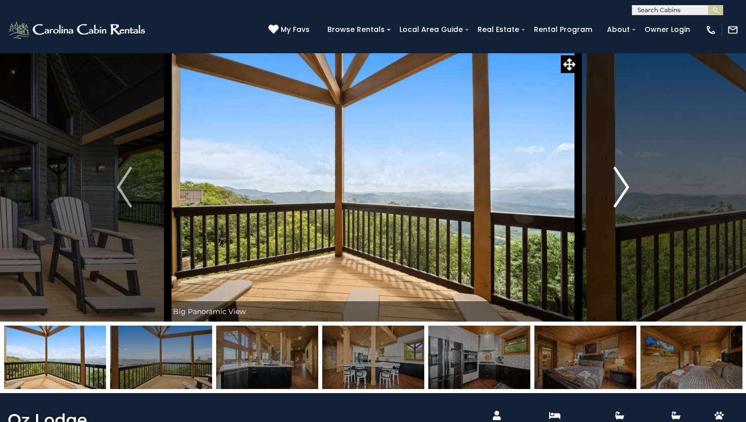
click at [625, 183] on img "Next" at bounding box center [621, 187] width 15 height 41
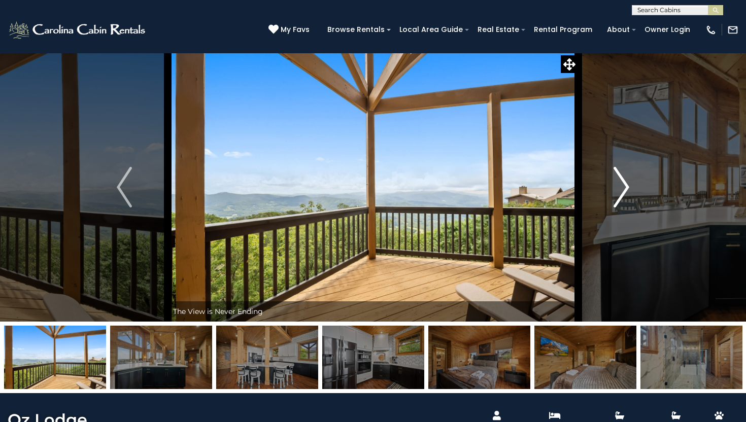
click at [625, 183] on img "Next" at bounding box center [621, 187] width 15 height 41
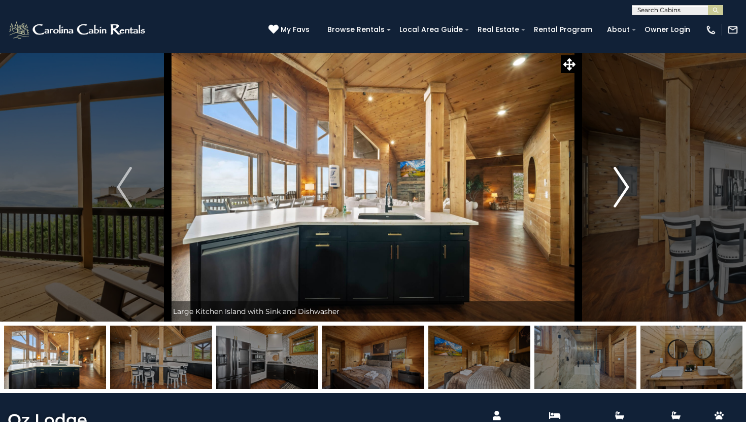
click at [625, 183] on img "Next" at bounding box center [621, 187] width 15 height 41
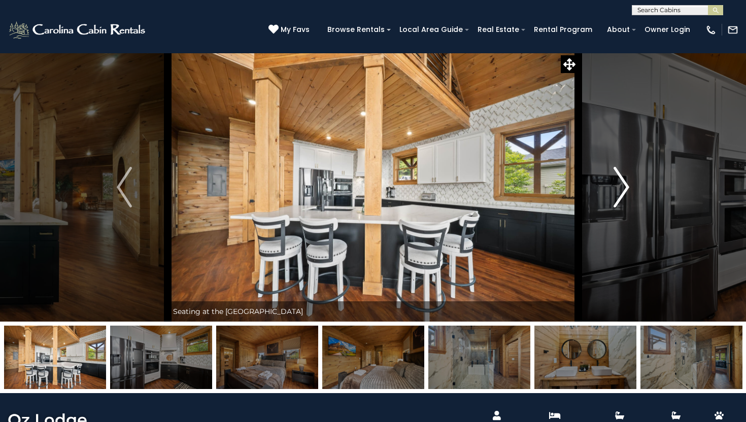
click at [625, 183] on img "Next" at bounding box center [621, 187] width 15 height 41
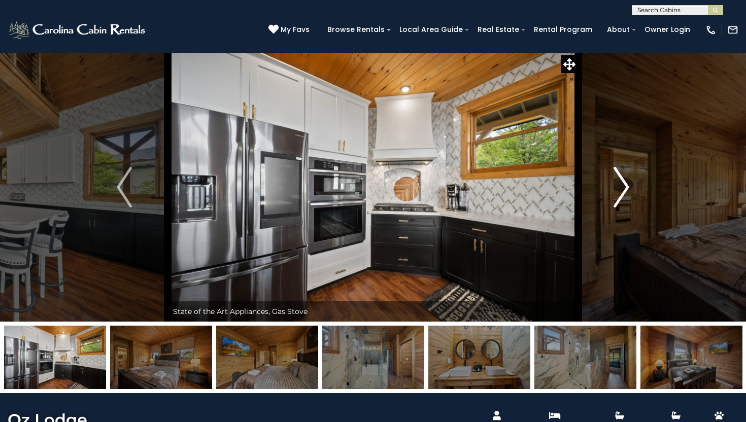
click at [617, 178] on img "Next" at bounding box center [621, 187] width 15 height 41
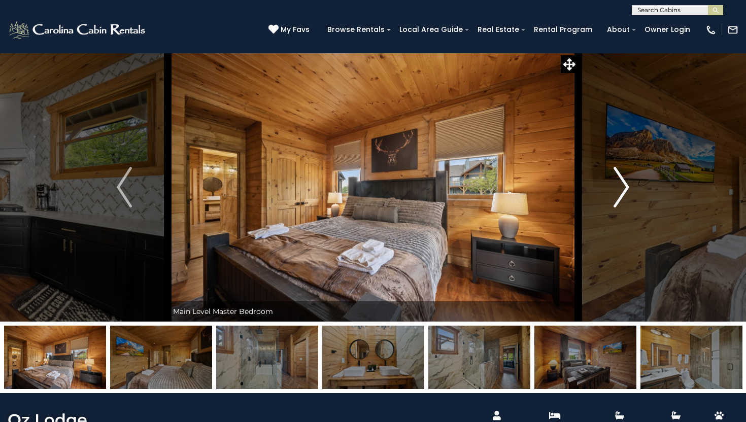
click at [617, 178] on img "Next" at bounding box center [621, 187] width 15 height 41
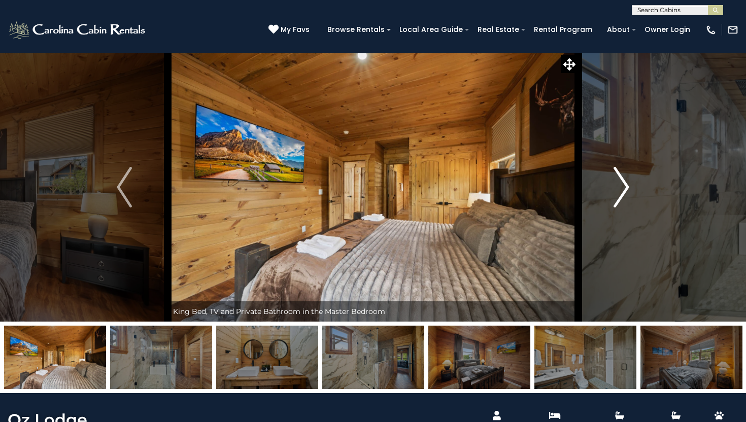
click at [620, 180] on img "Next" at bounding box center [621, 187] width 15 height 41
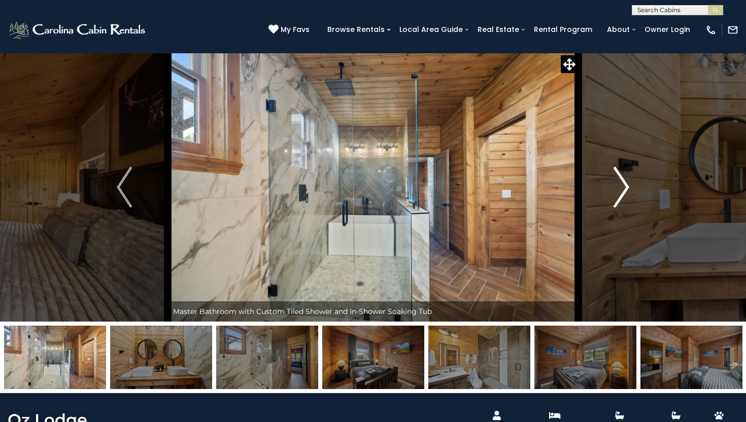
click at [620, 180] on img "Next" at bounding box center [621, 187] width 15 height 41
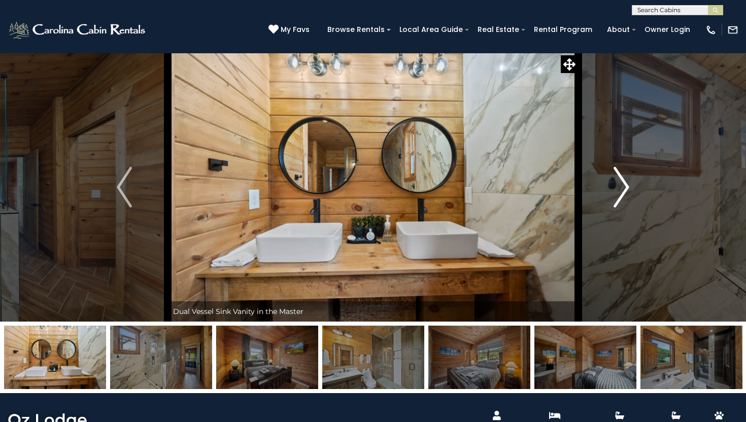
click at [620, 180] on img "Next" at bounding box center [621, 187] width 15 height 41
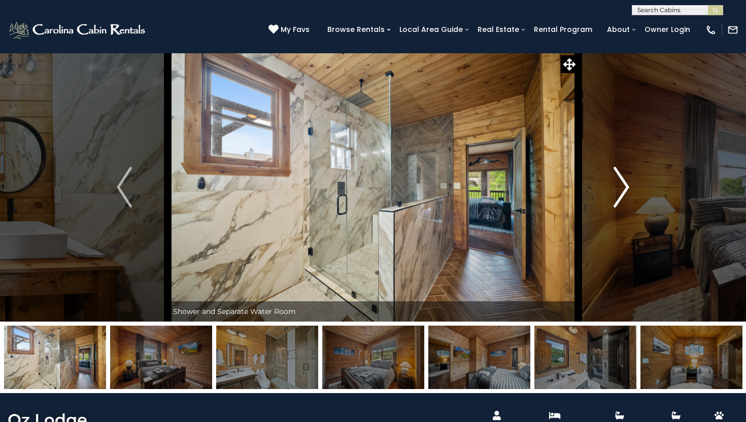
click at [622, 180] on img "Next" at bounding box center [621, 187] width 15 height 41
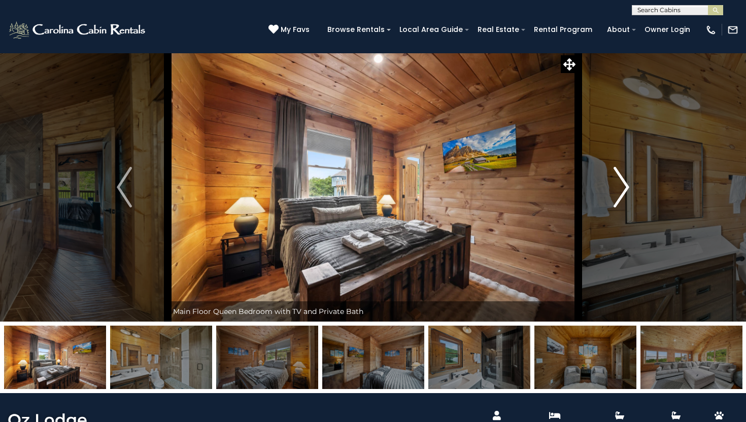
click at [622, 180] on img "Next" at bounding box center [621, 187] width 15 height 41
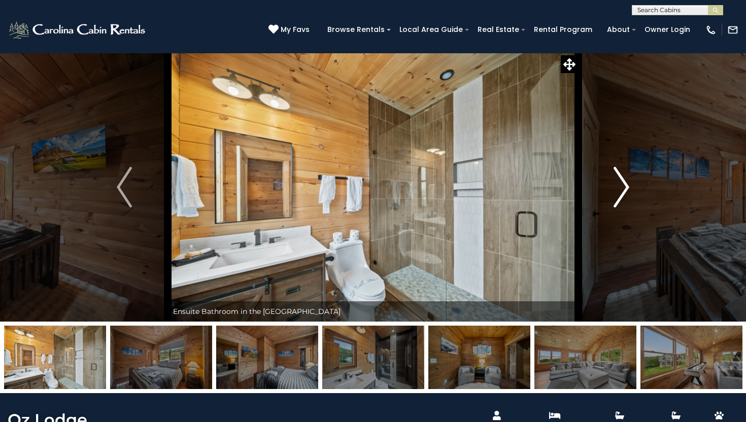
click at [625, 192] on img "Next" at bounding box center [621, 187] width 15 height 41
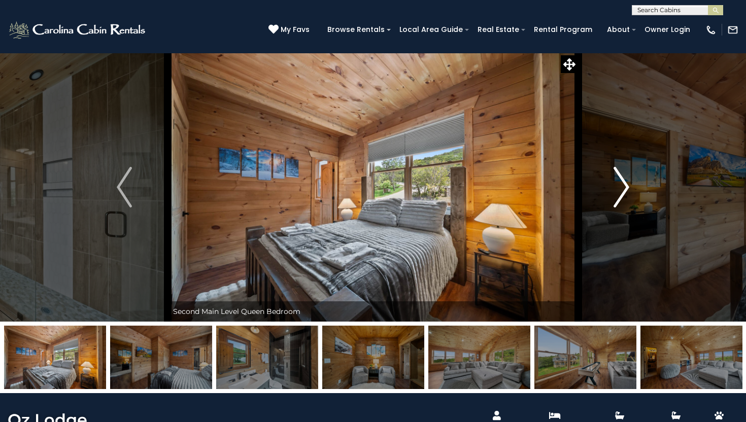
click at [625, 192] on img "Next" at bounding box center [621, 187] width 15 height 41
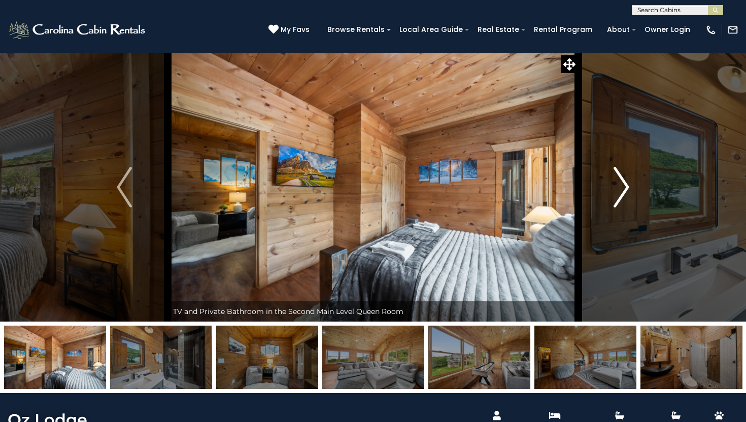
click at [625, 192] on img "Next" at bounding box center [621, 187] width 15 height 41
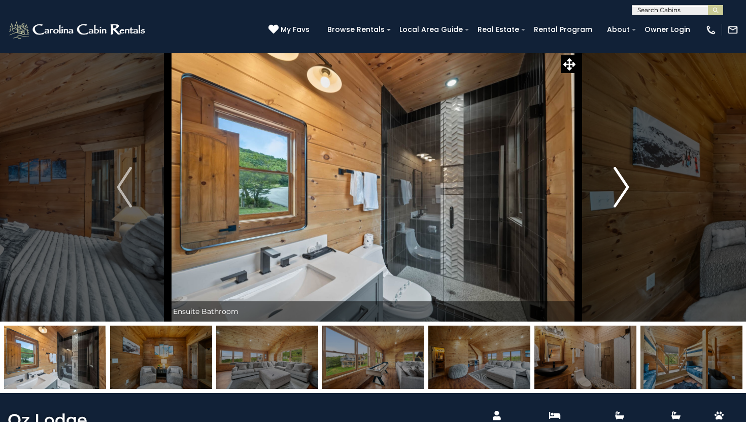
click at [625, 192] on img "Next" at bounding box center [621, 187] width 15 height 41
